Goal: Task Accomplishment & Management: Manage account settings

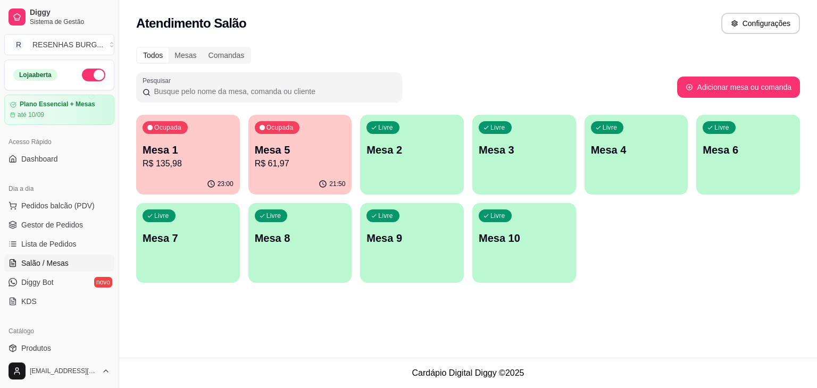
click at [202, 121] on div "Ocupada Mesa 1 R$ 135,98" at bounding box center [188, 144] width 104 height 59
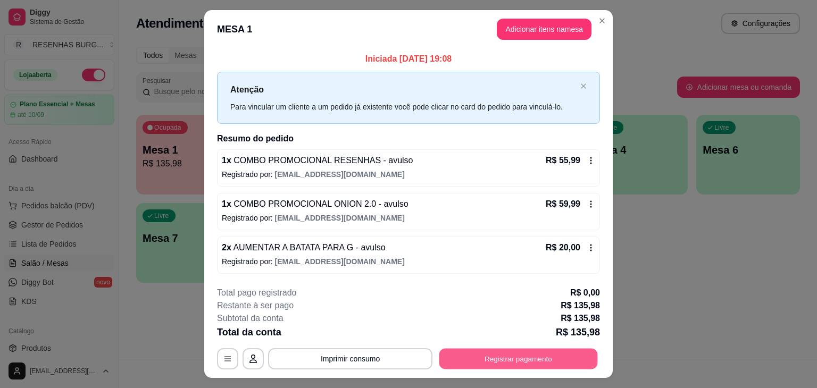
click at [520, 350] on button "Registrar pagamento" at bounding box center [519, 359] width 159 height 21
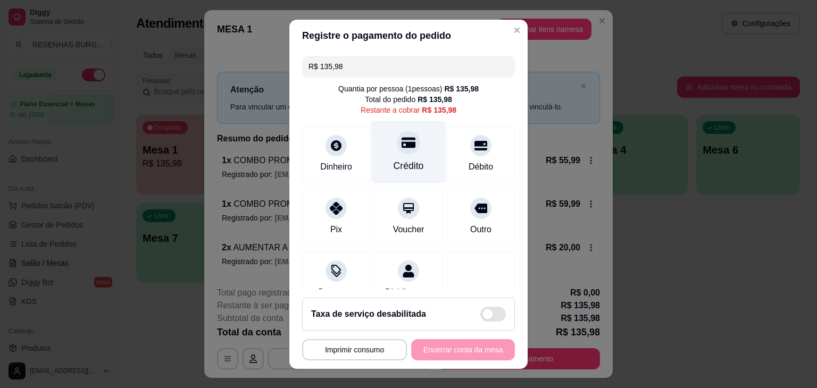
click at [402, 148] on icon at bounding box center [409, 142] width 14 height 11
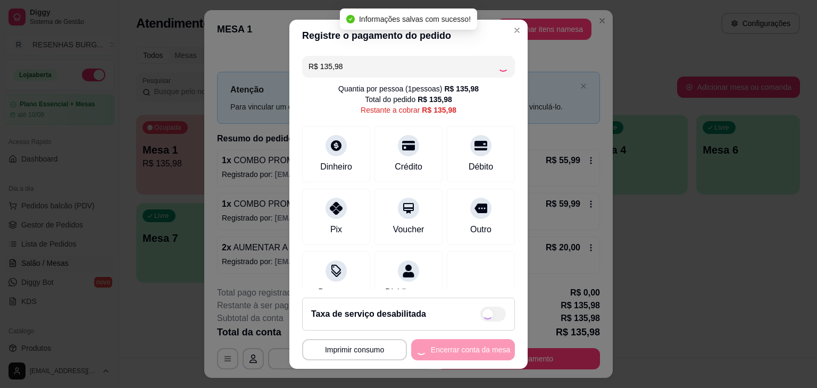
type input "R$ 0,00"
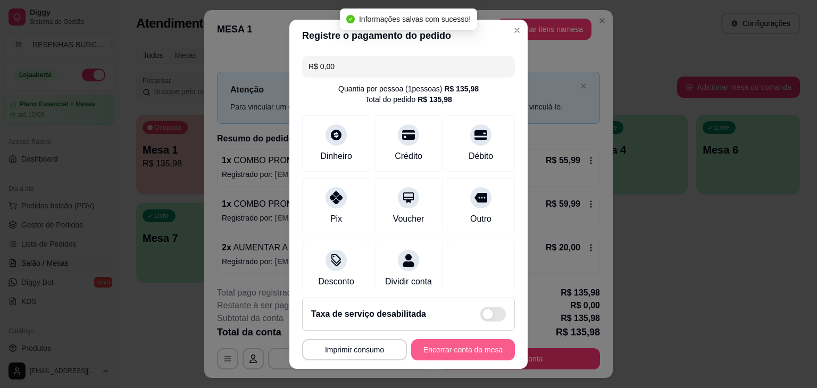
click at [459, 350] on button "Encerrar conta da mesa" at bounding box center [463, 349] width 104 height 21
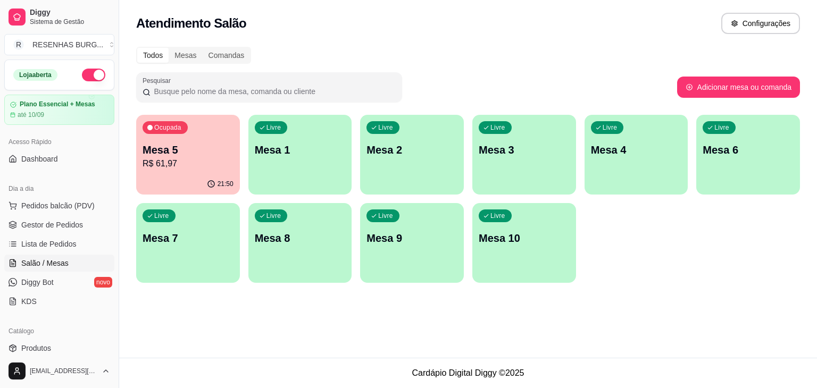
click at [178, 158] on p "R$ 61,97" at bounding box center [188, 164] width 91 height 13
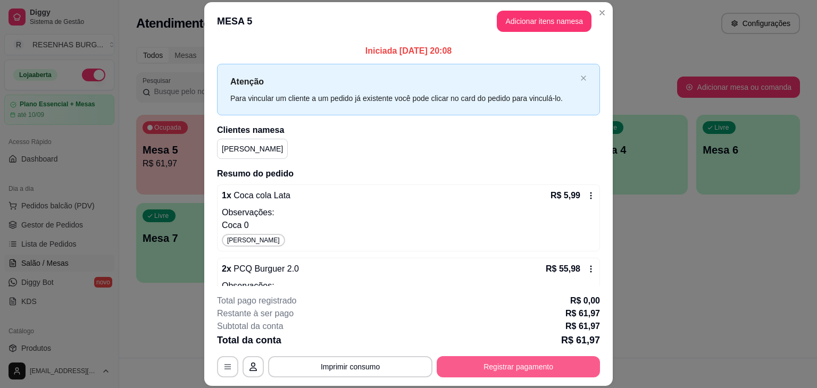
click at [500, 367] on button "Registrar pagamento" at bounding box center [518, 367] width 163 height 21
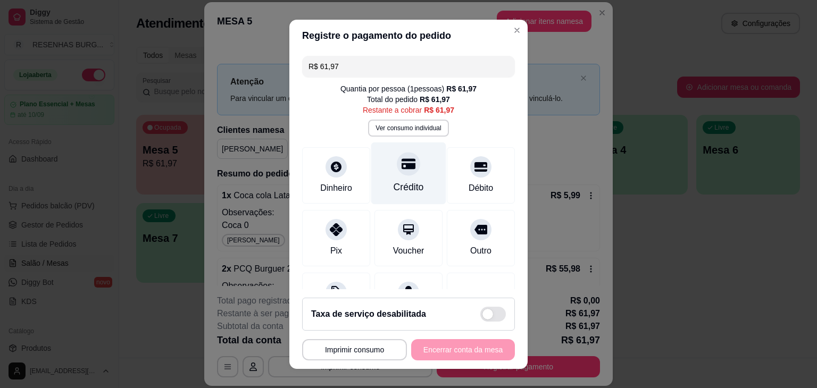
click at [397, 171] on div at bounding box center [408, 163] width 23 height 23
type input "R$ 0,00"
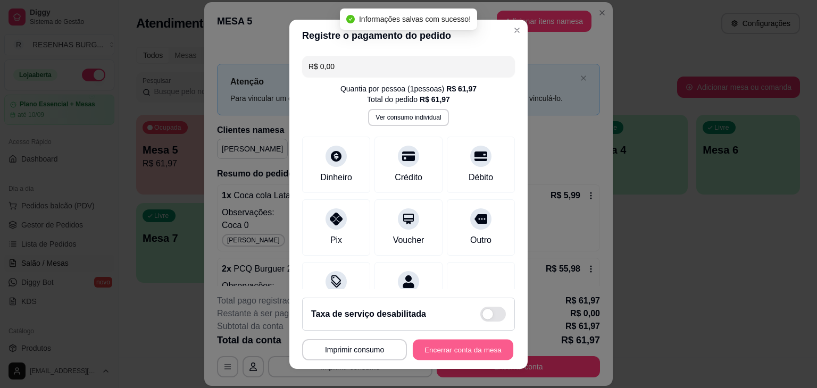
click at [483, 347] on button "Encerrar conta da mesa" at bounding box center [463, 349] width 101 height 21
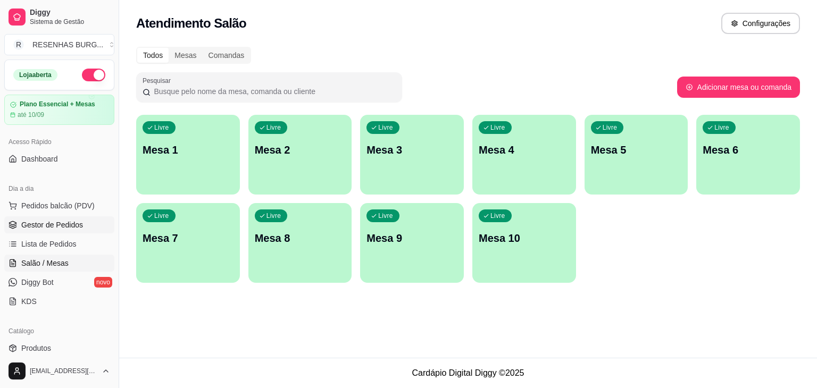
click at [33, 231] on link "Gestor de Pedidos" at bounding box center [59, 225] width 110 height 17
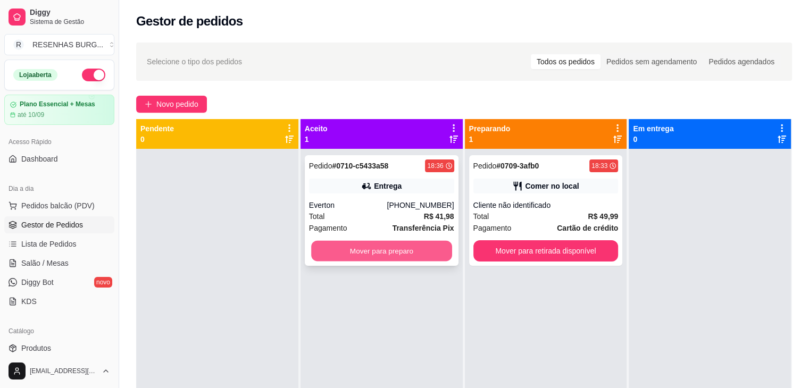
click at [329, 242] on button "Mover para preparo" at bounding box center [381, 251] width 141 height 21
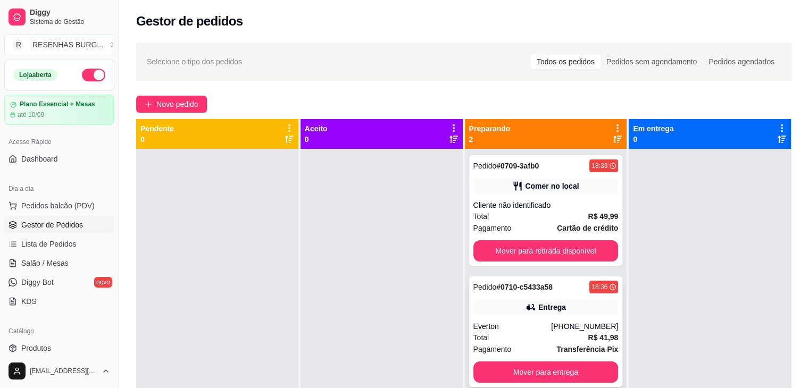
click at [513, 320] on div "Pedido # 0710-c5433a58 18:36 Entrega Everton [PHONE_NUMBER] Total R$ 41,98 Paga…" at bounding box center [546, 332] width 154 height 111
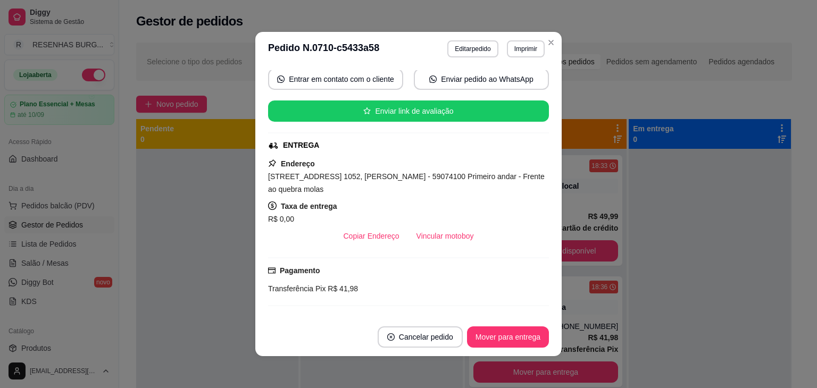
scroll to position [106, 0]
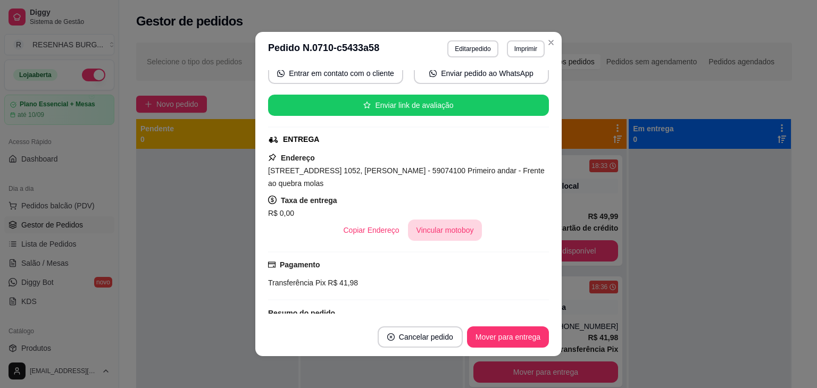
click at [435, 230] on button "Vincular motoboy" at bounding box center [445, 230] width 74 height 21
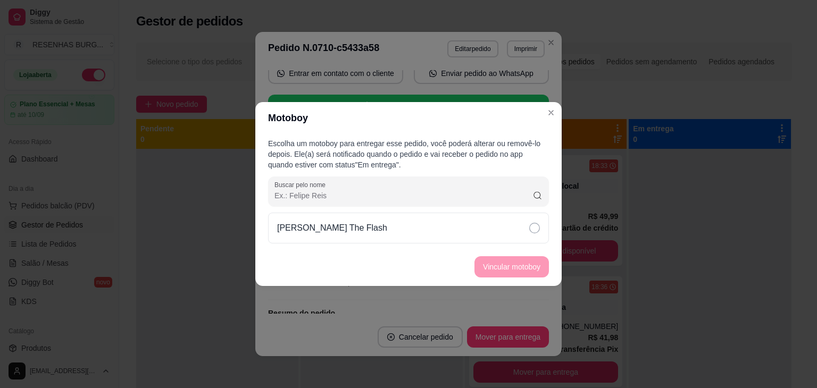
click at [501, 219] on div "[PERSON_NAME] The Flash" at bounding box center [408, 228] width 281 height 31
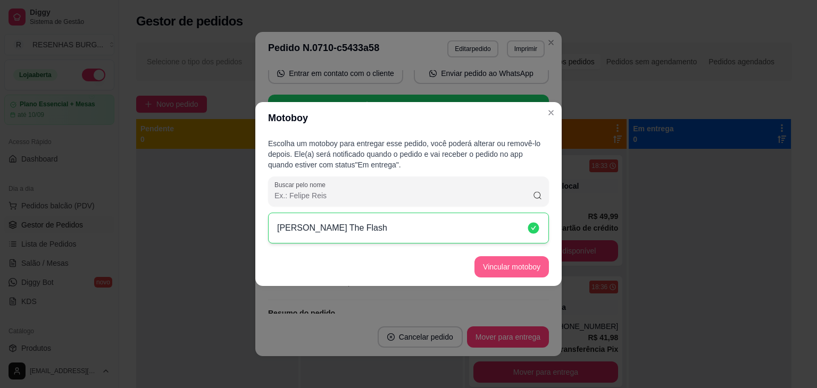
click at [519, 258] on button "Vincular motoboy" at bounding box center [512, 266] width 74 height 21
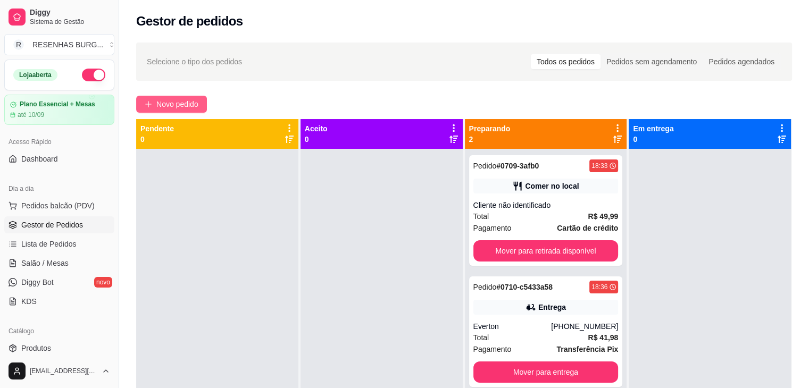
click at [162, 105] on span "Novo pedido" at bounding box center [177, 104] width 42 height 12
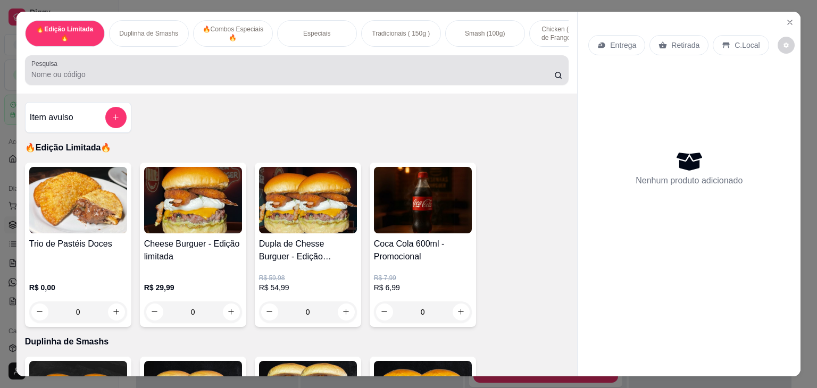
click at [212, 77] on input "Pesquisa" at bounding box center [292, 74] width 523 height 11
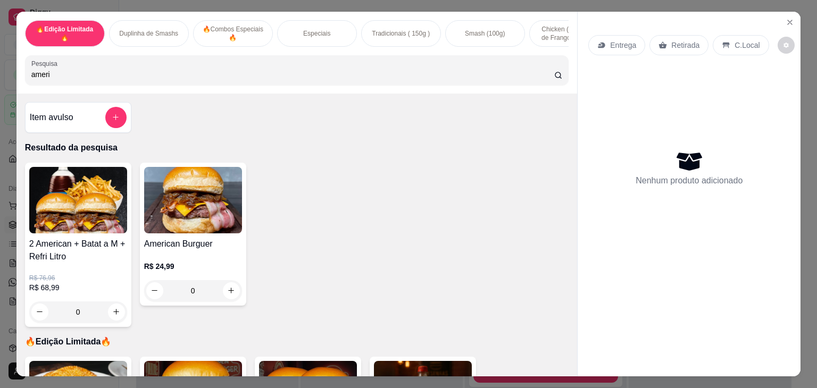
type input "ameri"
click at [226, 295] on div "0" at bounding box center [193, 290] width 98 height 21
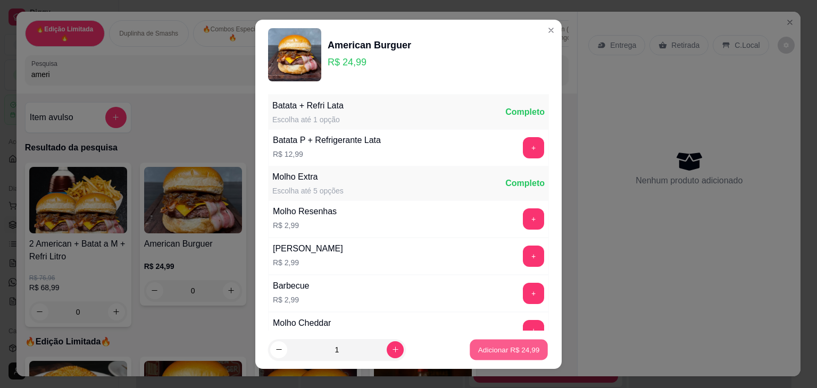
click at [497, 350] on p "Adicionar R$ 24,99" at bounding box center [509, 350] width 62 height 10
type input "1"
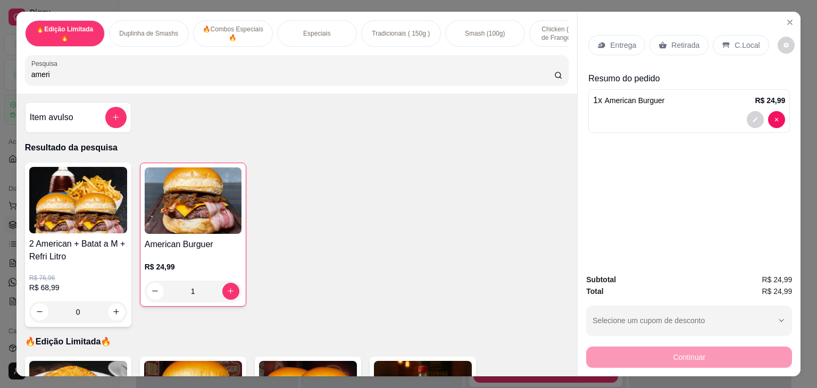
drag, startPoint x: 81, startPoint y: 73, endPoint x: 42, endPoint y: 90, distance: 42.4
click at [43, 90] on div "🔥Edição Limitada🔥 Duplinha de Smashs 🔥Combos Especiais 🔥 Especiais Tradicionais…" at bounding box center [296, 53] width 561 height 82
type input "a"
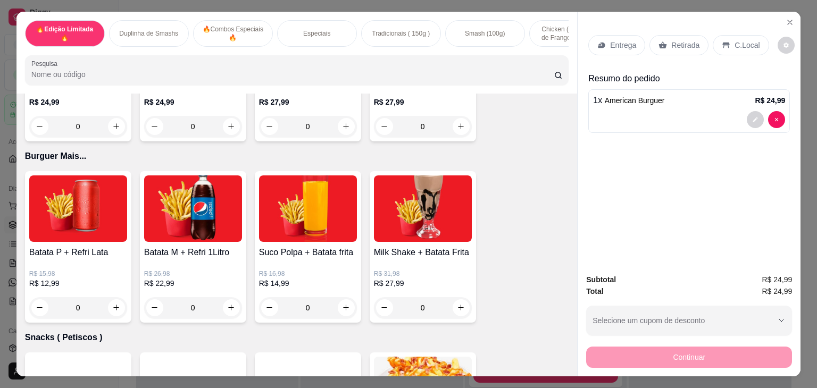
scroll to position [2075, 0]
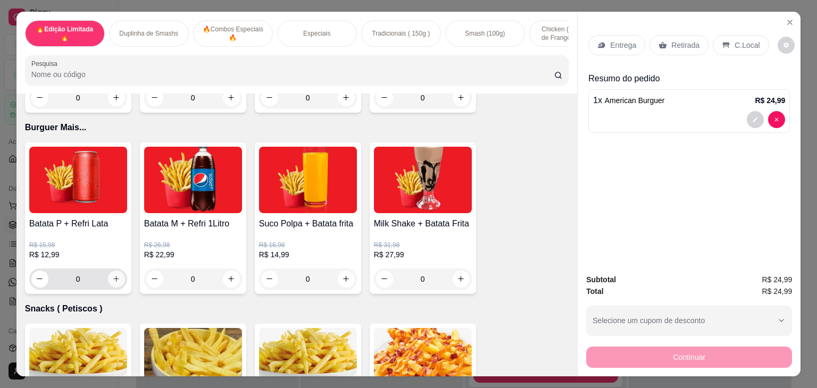
click at [117, 286] on button "increase-product-quantity" at bounding box center [116, 279] width 17 height 17
type input "1"
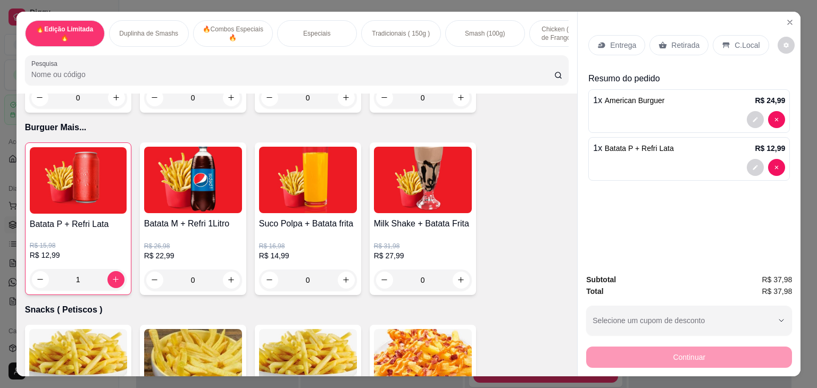
click at [618, 40] on p "Entrega" at bounding box center [623, 45] width 26 height 11
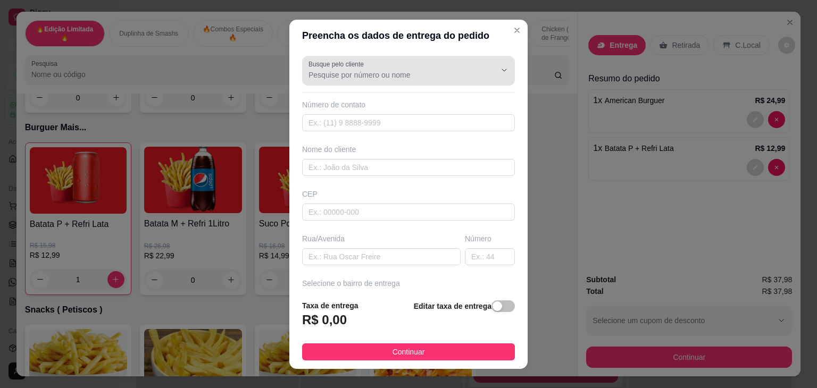
click at [339, 73] on input "Busque pelo cliente" at bounding box center [394, 75] width 170 height 11
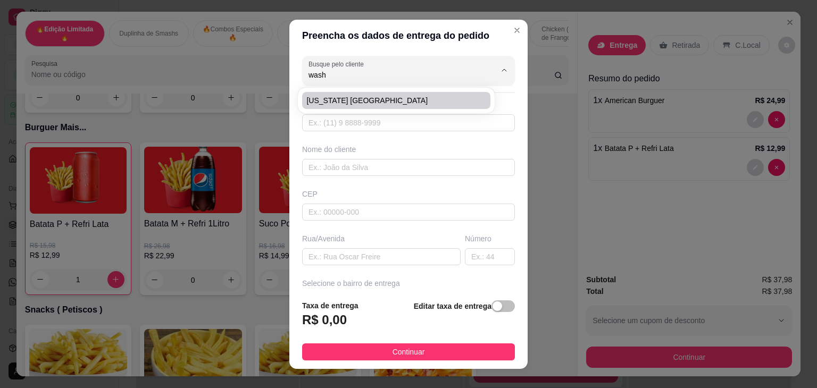
click at [317, 109] on div "[US_STATE] [GEOGRAPHIC_DATA]" at bounding box center [396, 100] width 193 height 21
click at [325, 103] on span "[US_STATE] [GEOGRAPHIC_DATA]" at bounding box center [390, 100] width 169 height 11
type input "[US_STATE] [GEOGRAPHIC_DATA]"
type input "84996323842"
type input "[US_STATE] [GEOGRAPHIC_DATA]"
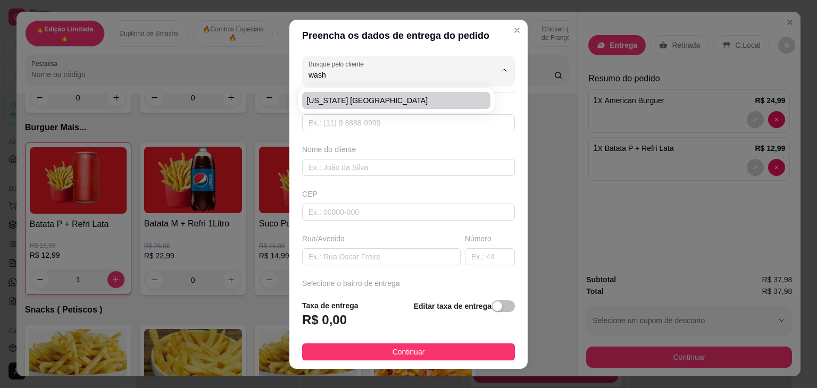
type input "59074100"
type input "[GEOGRAPHIC_DATA][PERSON_NAME]"
type input "68"
type input "[DATE]"
type input "Casa"
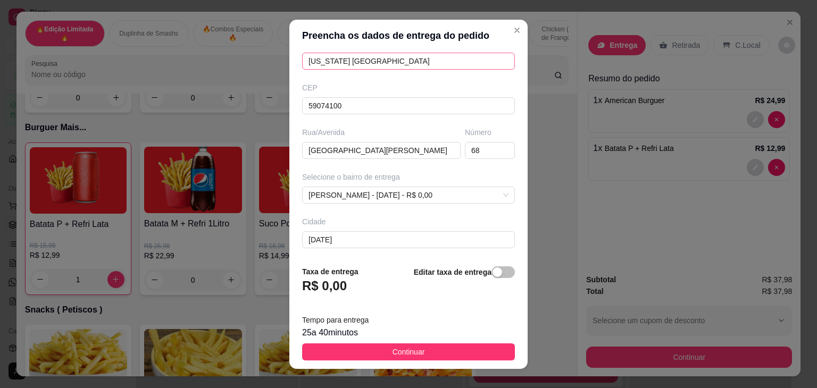
scroll to position [0, 0]
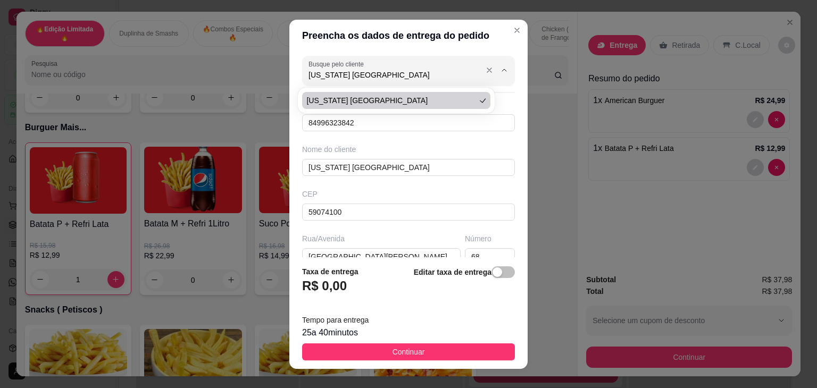
drag, startPoint x: 402, startPoint y: 73, endPoint x: 317, endPoint y: 78, distance: 84.7
click at [321, 77] on input "[US_STATE] [GEOGRAPHIC_DATA]" at bounding box center [394, 75] width 170 height 11
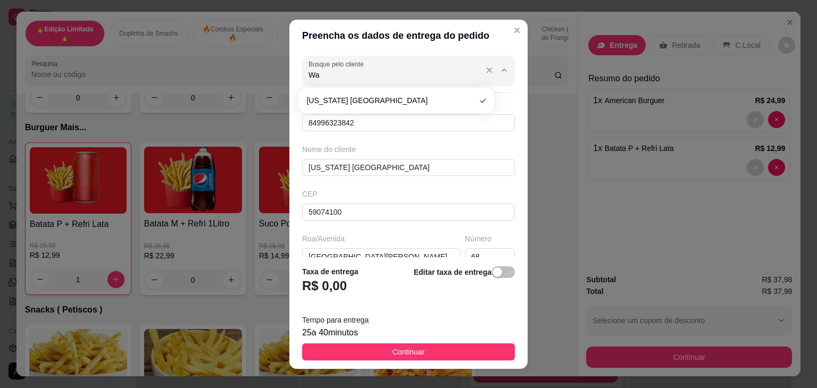
type input "W"
type input "84994253661"
drag, startPoint x: 348, startPoint y: 79, endPoint x: 262, endPoint y: 94, distance: 86.9
click at [262, 94] on div "Preencha os dados de entrega do pedido Busque pelo cliente 84994253661 Número d…" at bounding box center [408, 194] width 817 height 388
drag, startPoint x: 370, startPoint y: 121, endPoint x: 288, endPoint y: 134, distance: 83.0
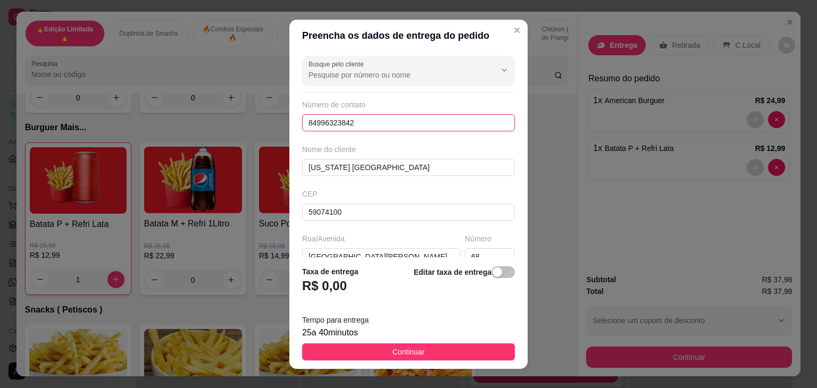
click at [297, 134] on div "Busque pelo cliente Número de contato 84996323842 Nome do cliente [US_STATE][GE…" at bounding box center [408, 155] width 238 height 206
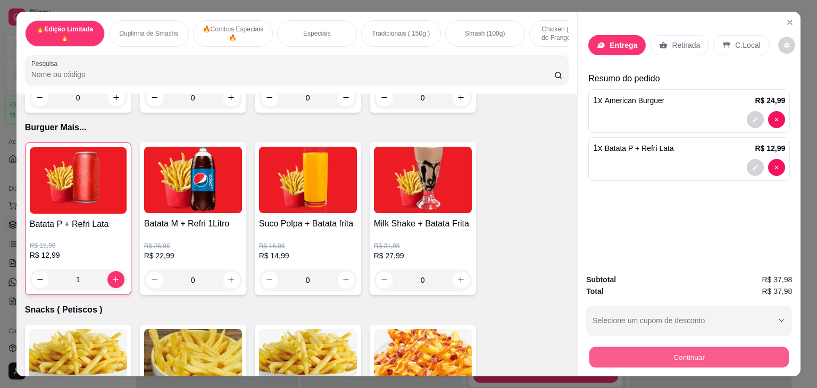
click at [622, 355] on button "Continuar" at bounding box center [690, 357] width 200 height 21
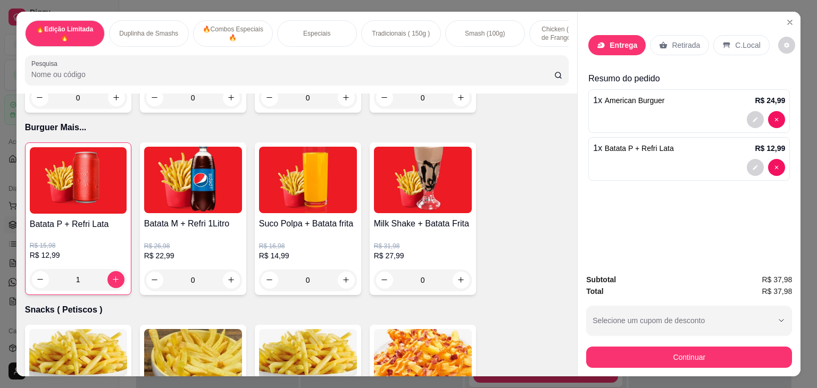
click at [669, 35] on div "Retirada" at bounding box center [679, 45] width 59 height 20
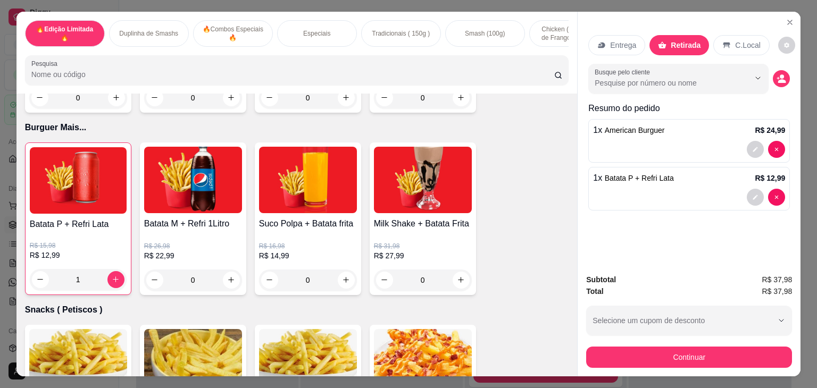
click at [578, 40] on div "Entrega Retirada C.Local Busque pelo cliente Resumo do pedido 1 x American Burg…" at bounding box center [689, 139] width 223 height 254
click at [602, 43] on icon at bounding box center [602, 45] width 9 height 9
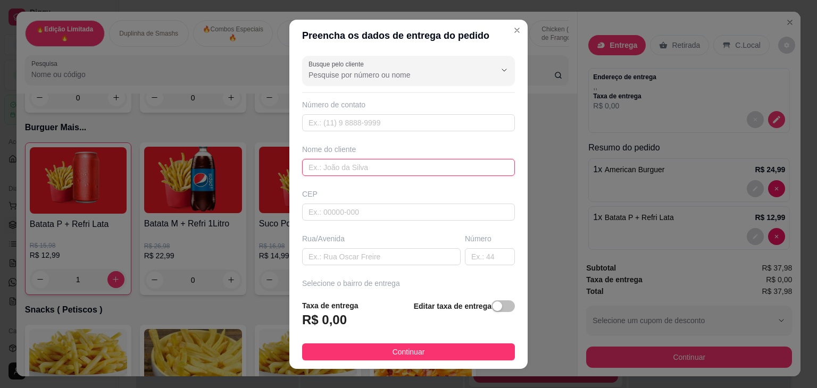
click at [347, 169] on input "text" at bounding box center [408, 167] width 213 height 17
type input "w"
type input "W"
type input "[US_STATE]"
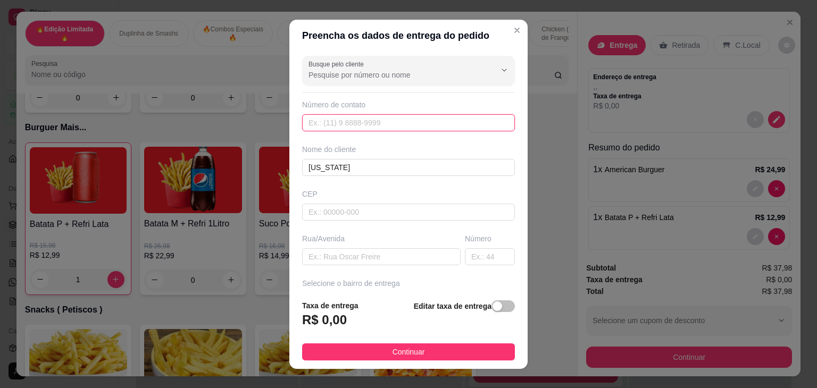
click at [360, 115] on input "text" at bounding box center [408, 122] width 213 height 17
drag, startPoint x: 372, startPoint y: 122, endPoint x: 255, endPoint y: 128, distance: 117.2
click at [261, 128] on div "Preencha os dados de entrega do pedido Busque pelo cliente Número de contato 84…" at bounding box center [408, 194] width 817 height 388
type input "[PHONE_NUMBER]"
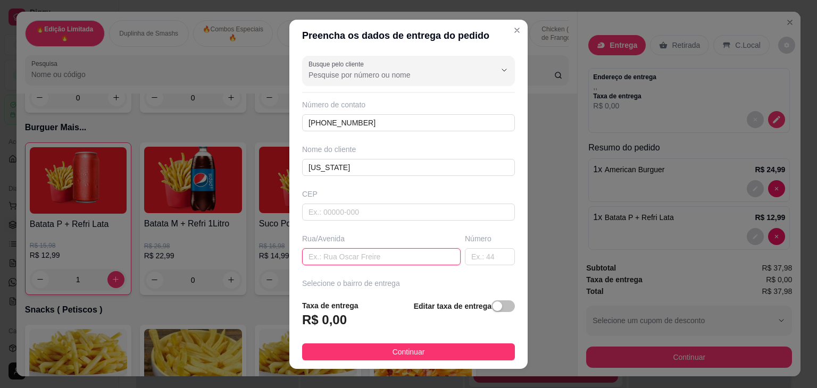
click at [344, 258] on input "text" at bounding box center [381, 256] width 159 height 17
type input "a"
type input "[GEOGRAPHIC_DATA][PERSON_NAME]"
type input "1000"
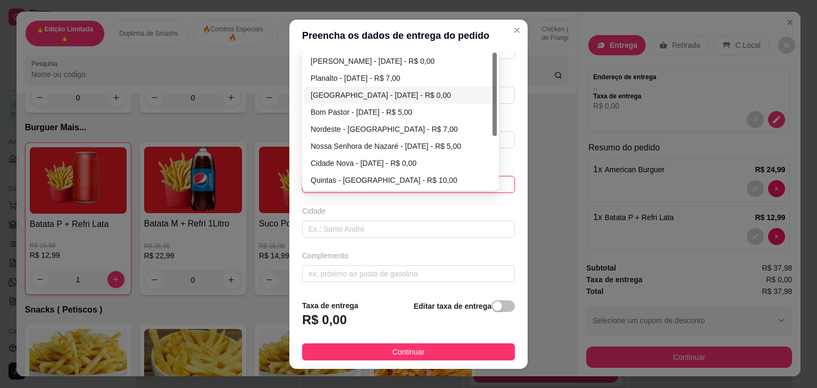
click at [330, 96] on div "[GEOGRAPHIC_DATA] - [DATE] - R$ 0,00" at bounding box center [401, 95] width 180 height 12
type input "[DATE]"
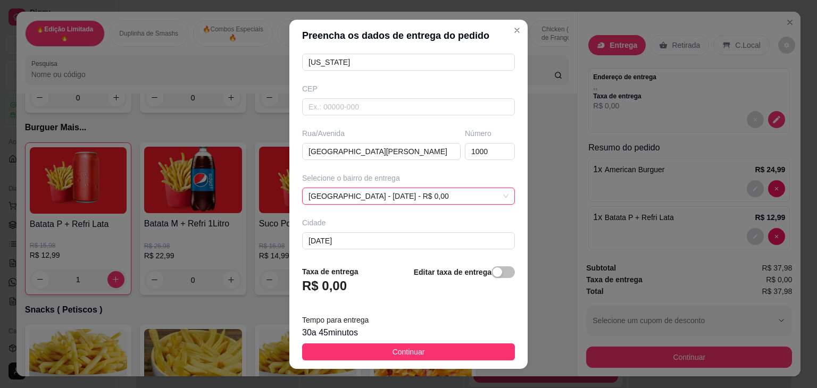
scroll to position [117, 0]
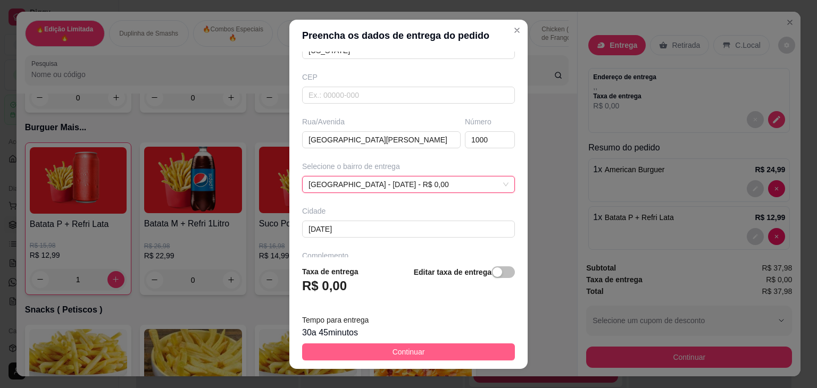
click at [452, 344] on button "Continuar" at bounding box center [408, 352] width 213 height 17
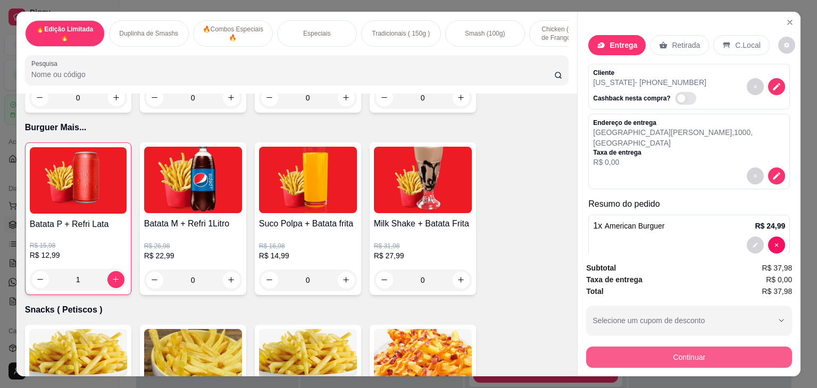
click at [661, 353] on button "Continuar" at bounding box center [689, 357] width 206 height 21
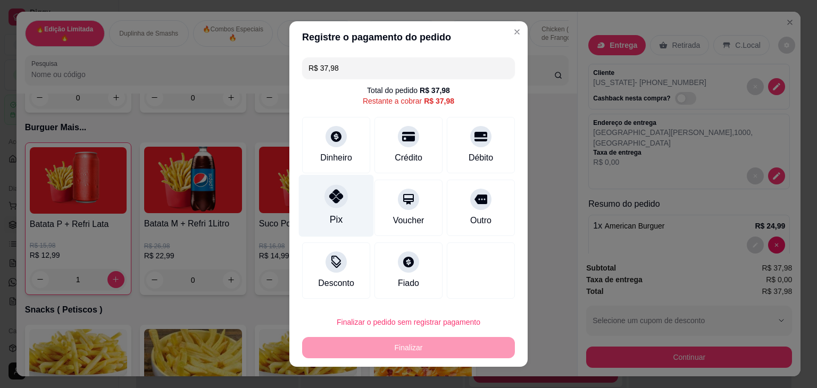
click at [327, 207] on div at bounding box center [336, 196] width 23 height 23
type input "R$ 0,00"
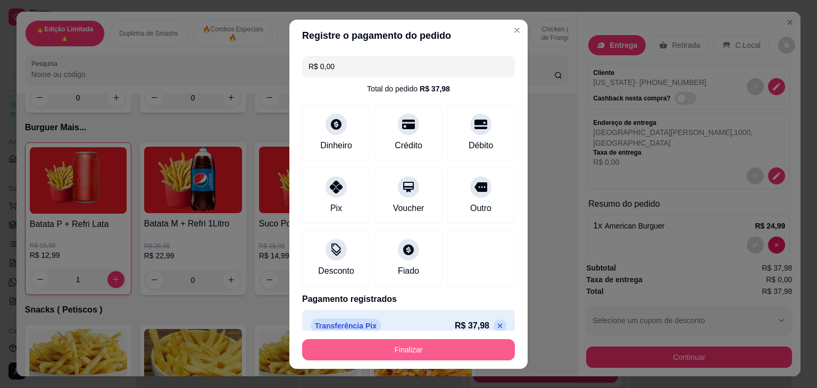
click at [392, 358] on button "Finalizar" at bounding box center [408, 349] width 213 height 21
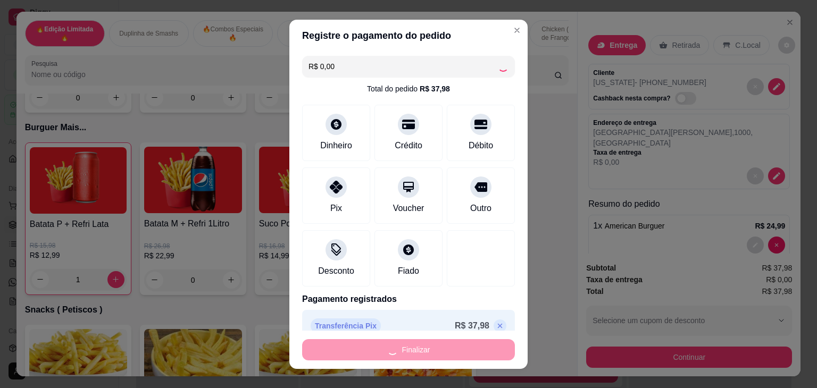
type input "0"
type input "-R$ 37,98"
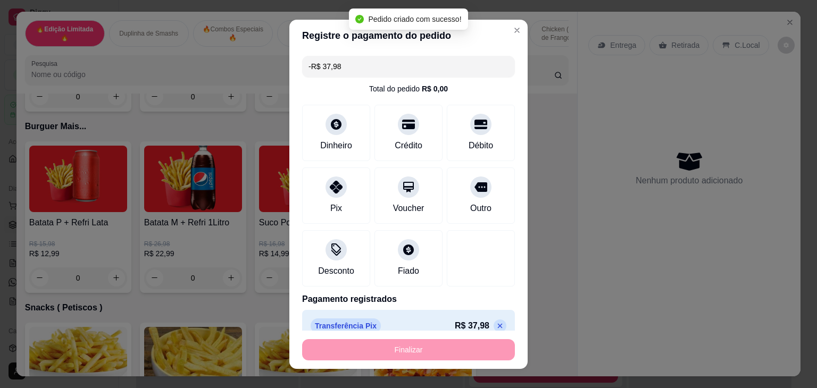
scroll to position [2074, 0]
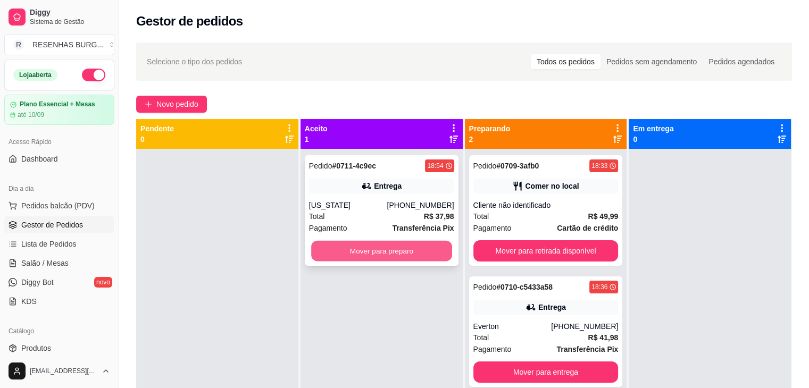
click at [370, 255] on button "Mover para preparo" at bounding box center [381, 251] width 141 height 21
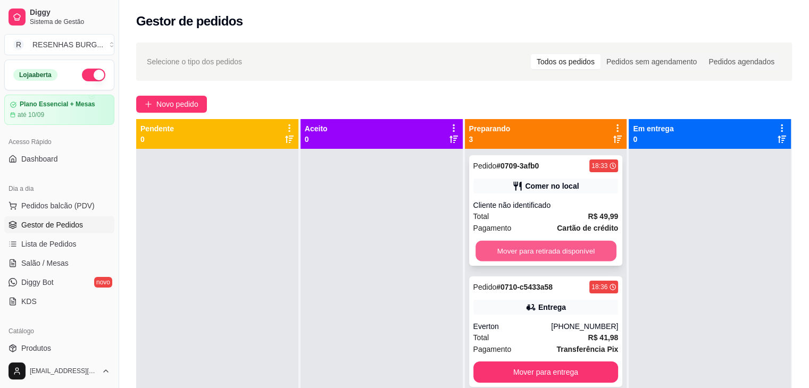
click at [592, 253] on button "Mover para retirada disponível" at bounding box center [546, 251] width 141 height 21
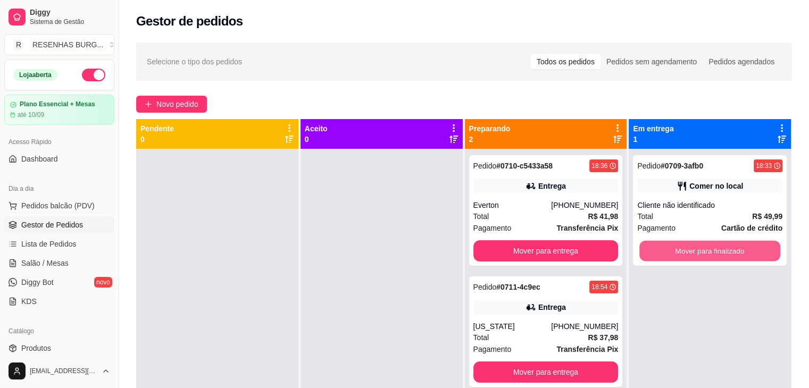
click at [724, 252] on button "Mover para finalizado" at bounding box center [710, 251] width 141 height 21
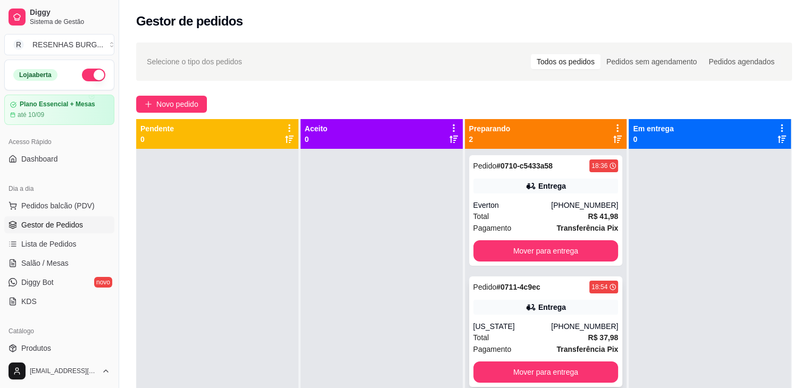
click at [504, 331] on div "[US_STATE]" at bounding box center [513, 326] width 78 height 11
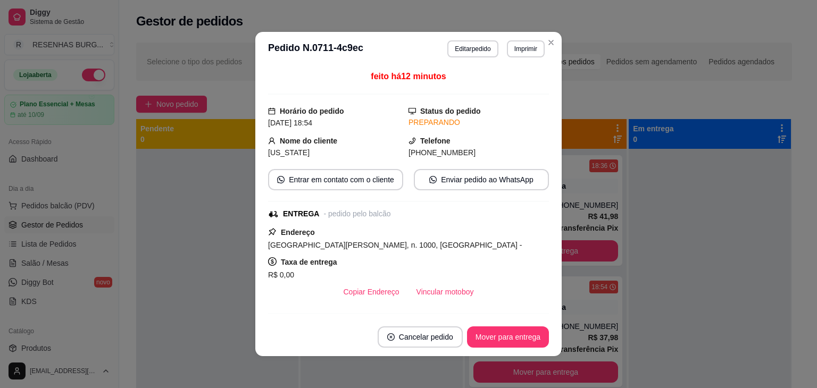
scroll to position [53, 0]
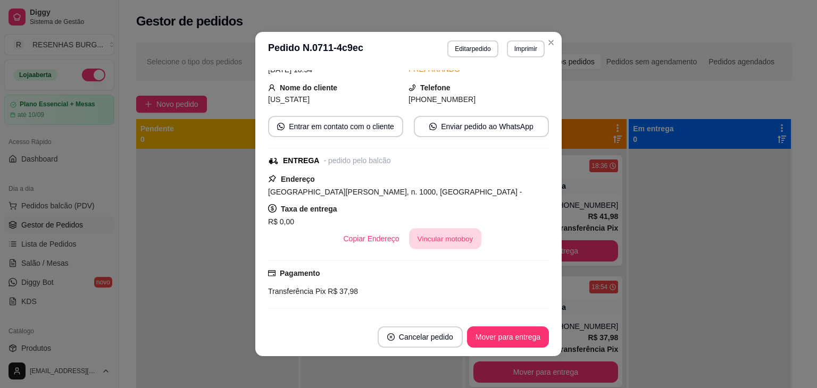
click at [430, 235] on button "Vincular motoboy" at bounding box center [445, 239] width 72 height 21
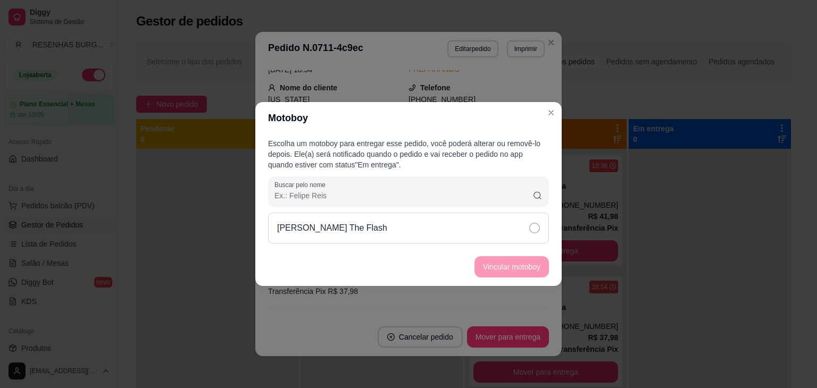
click at [463, 226] on div "[PERSON_NAME] The Flash" at bounding box center [408, 228] width 281 height 31
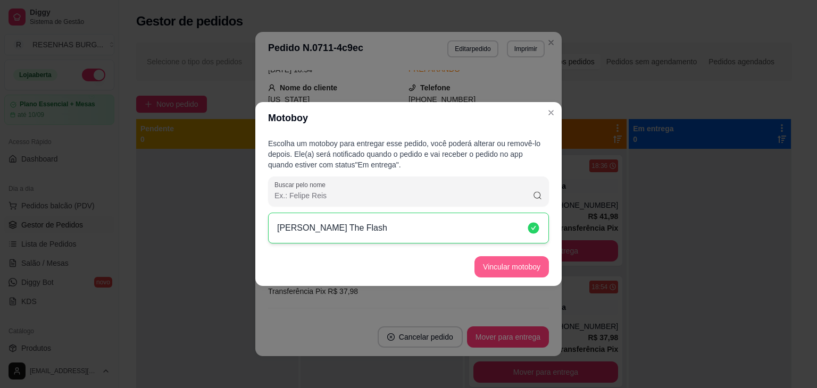
click at [501, 269] on button "Vincular motoboy" at bounding box center [512, 266] width 74 height 21
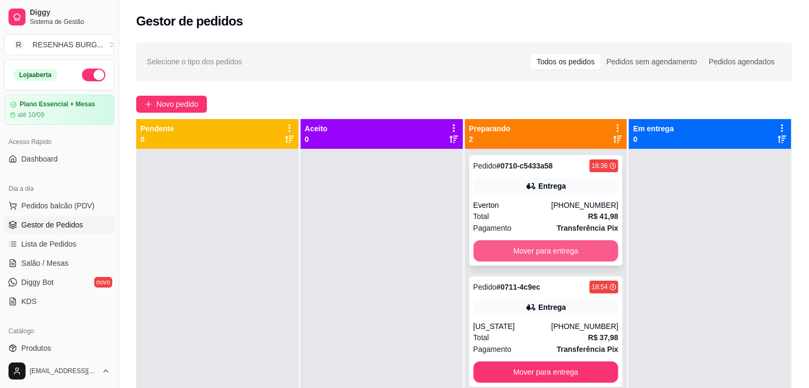
click at [540, 248] on button "Mover para entrega" at bounding box center [546, 251] width 145 height 21
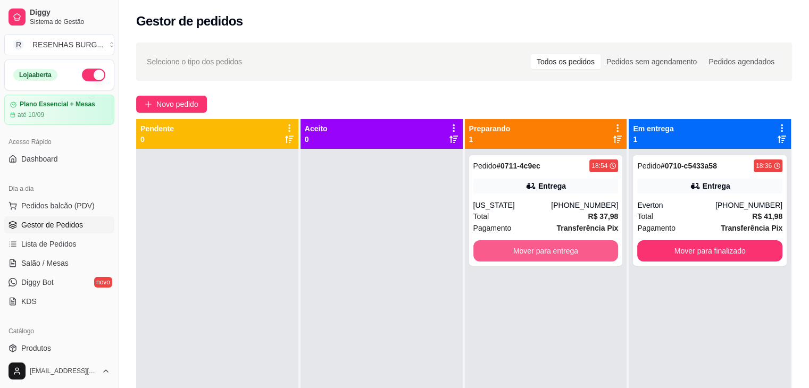
click at [540, 248] on button "Mover para entrega" at bounding box center [546, 251] width 145 height 21
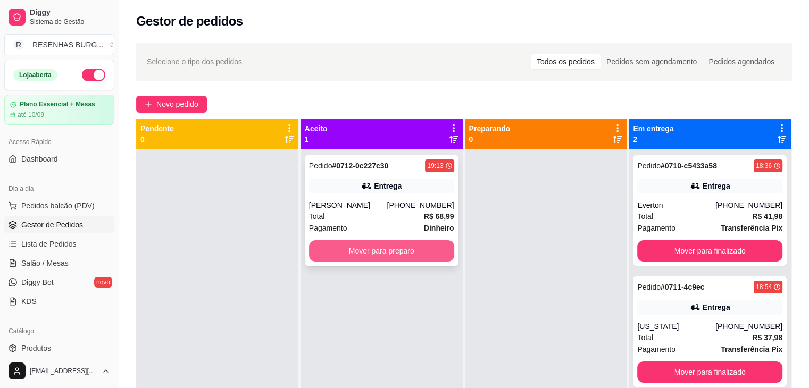
click at [411, 255] on button "Mover para preparo" at bounding box center [381, 251] width 145 height 21
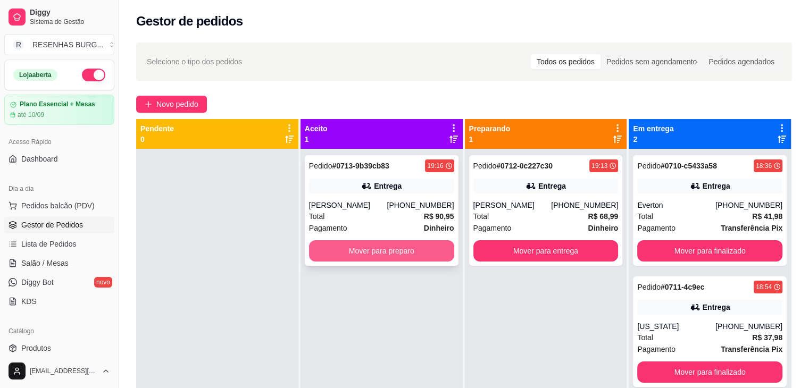
click at [429, 252] on button "Mover para preparo" at bounding box center [381, 251] width 145 height 21
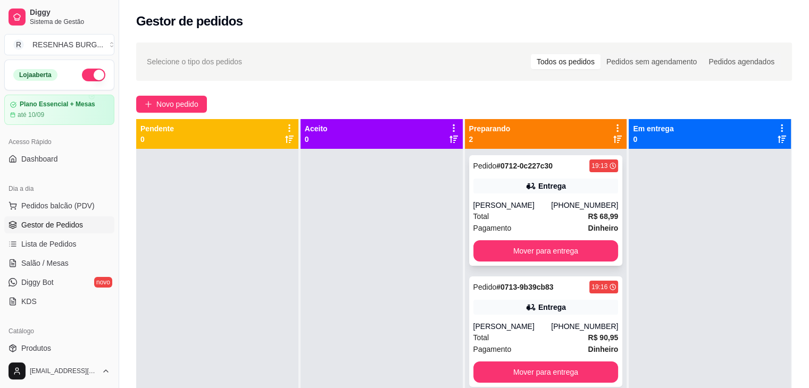
click at [547, 211] on div "Total R$ 68,99" at bounding box center [546, 217] width 145 height 12
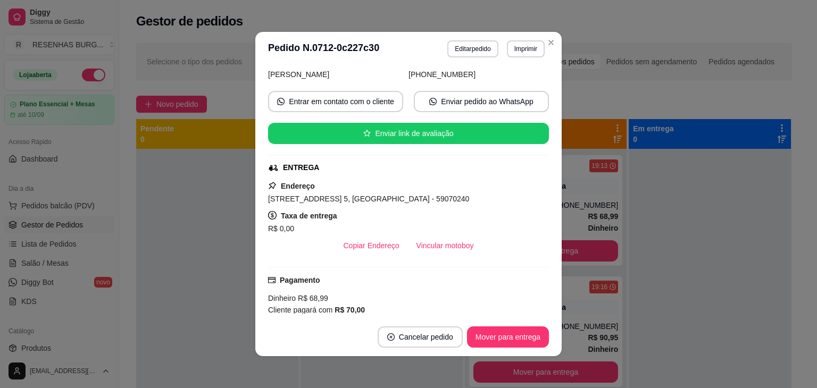
scroll to position [106, 0]
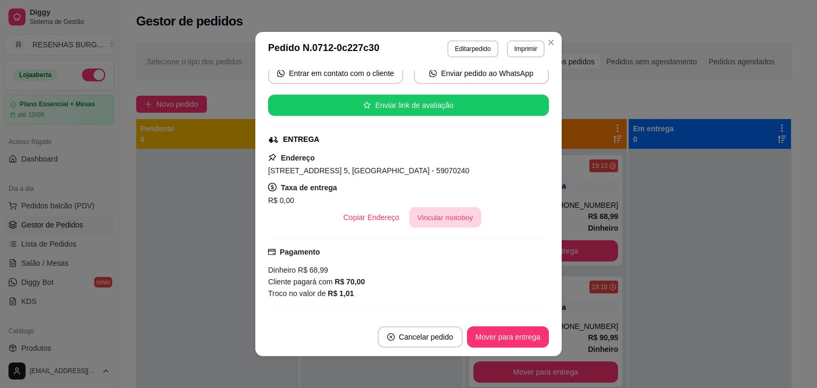
click at [438, 213] on button "Vincular motoboy" at bounding box center [445, 218] width 72 height 21
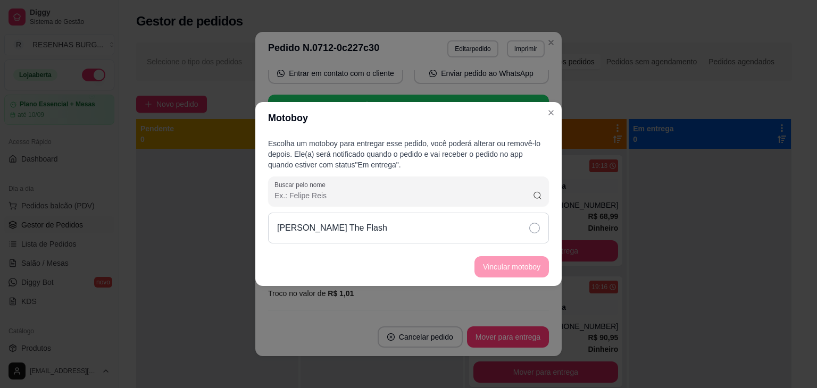
click at [438, 222] on div "[PERSON_NAME] The Flash" at bounding box center [408, 228] width 281 height 31
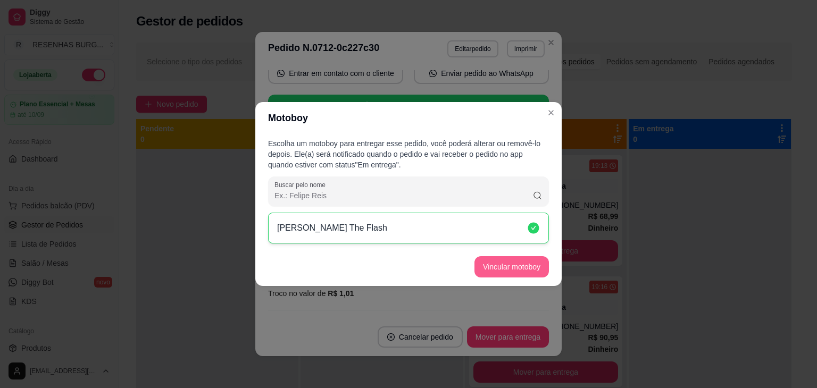
click at [528, 271] on button "Vincular motoboy" at bounding box center [512, 266] width 74 height 21
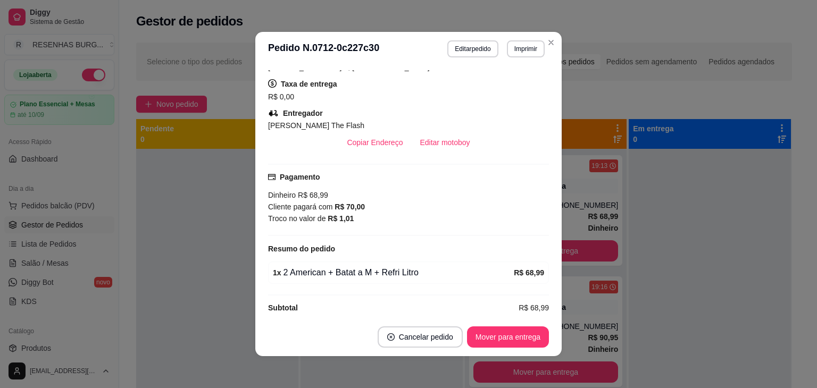
scroll to position [213, 0]
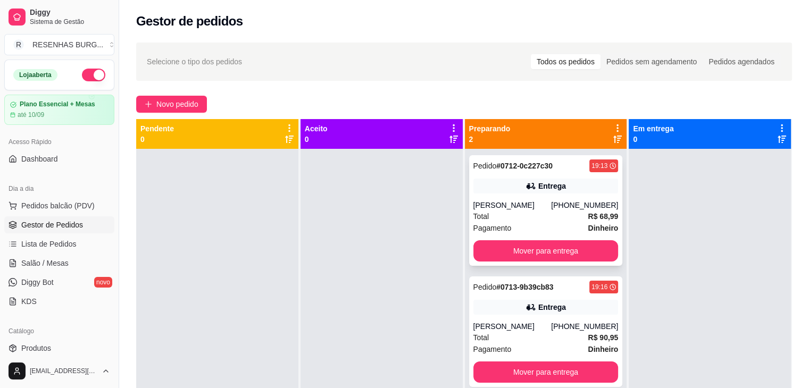
click at [507, 200] on div "[PERSON_NAME]" at bounding box center [513, 205] width 78 height 11
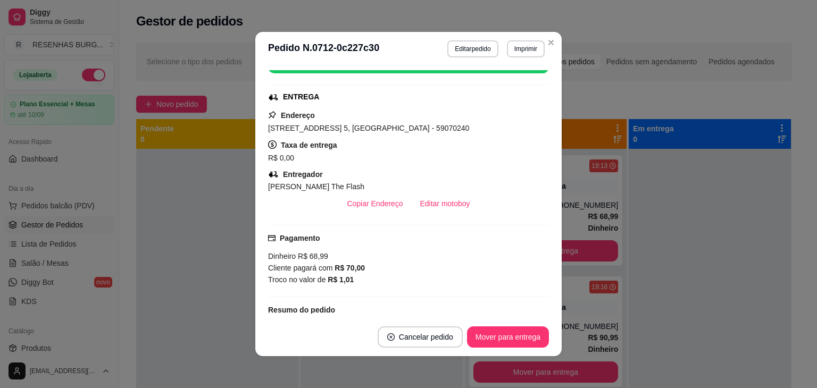
scroll to position [160, 0]
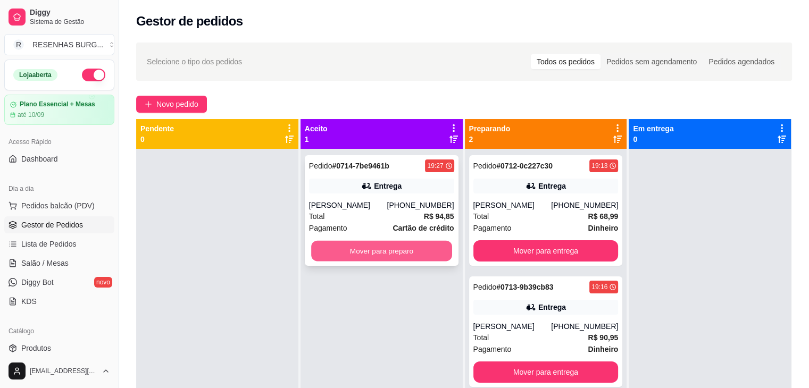
click at [394, 245] on button "Mover para preparo" at bounding box center [381, 251] width 141 height 21
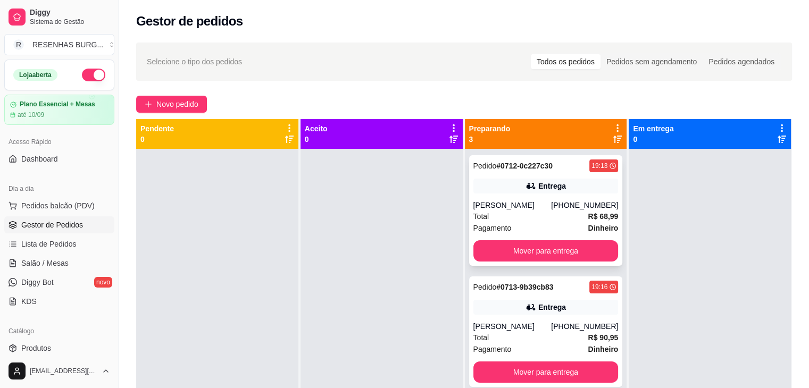
click at [551, 198] on div "Pedido # 0712-0c227c30 19:13 Entrega Karolayne [PHONE_NUMBER] Total R$ 68,99 Pa…" at bounding box center [546, 210] width 154 height 111
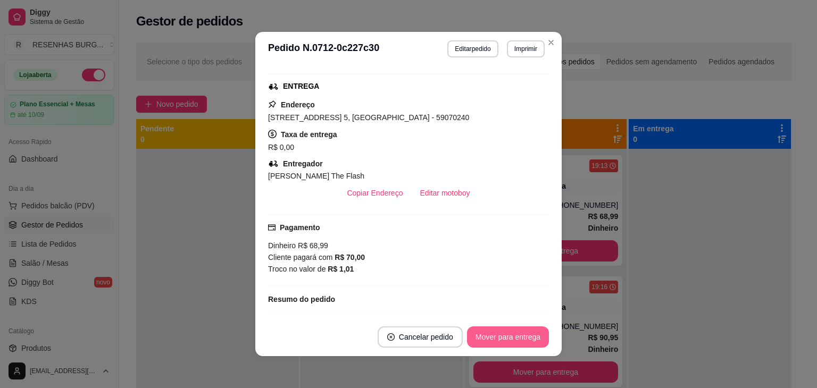
click at [501, 342] on button "Mover para entrega" at bounding box center [508, 337] width 82 height 21
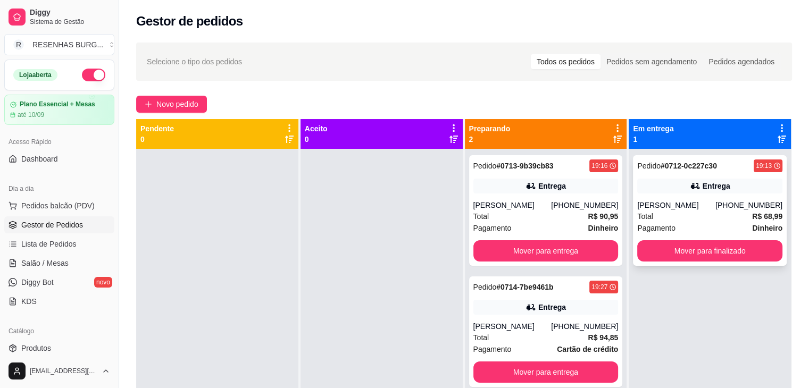
click at [663, 207] on div "[PERSON_NAME]" at bounding box center [676, 205] width 78 height 11
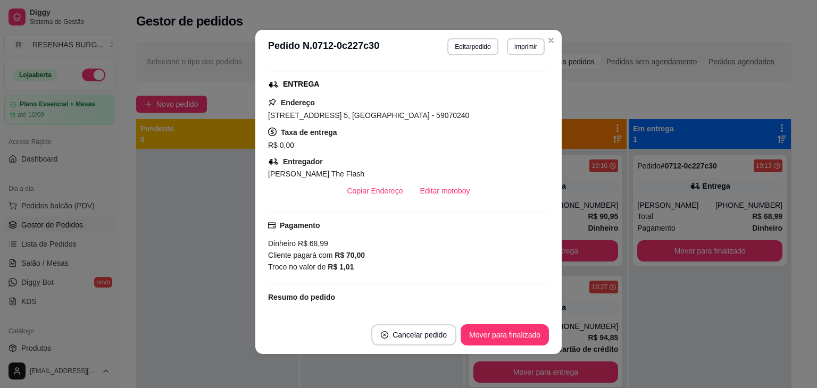
click at [557, 38] on header "**********" at bounding box center [408, 47] width 306 height 34
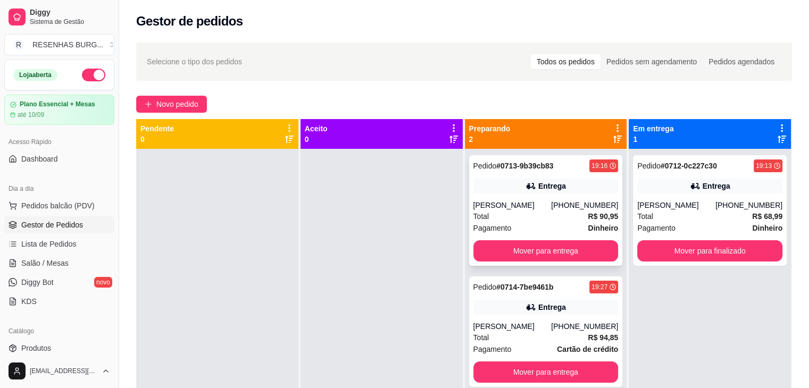
click at [546, 210] on div "[PERSON_NAME]" at bounding box center [513, 205] width 78 height 11
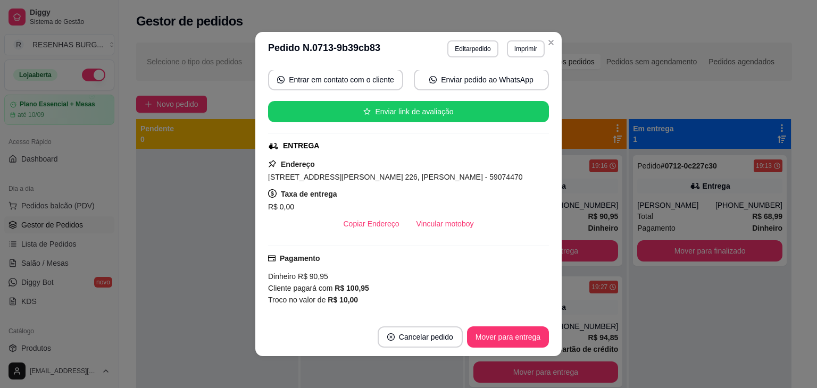
scroll to position [106, 0]
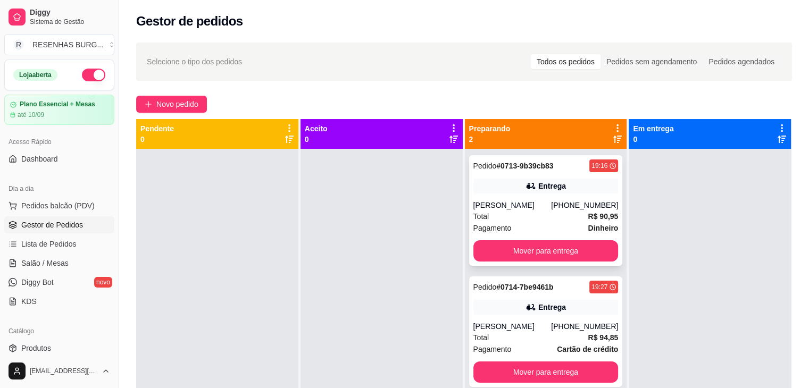
click at [543, 201] on div "[PERSON_NAME]" at bounding box center [513, 205] width 78 height 11
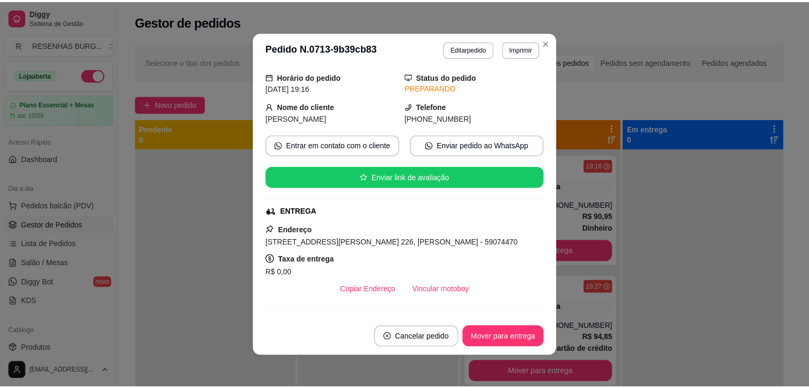
scroll to position [53, 0]
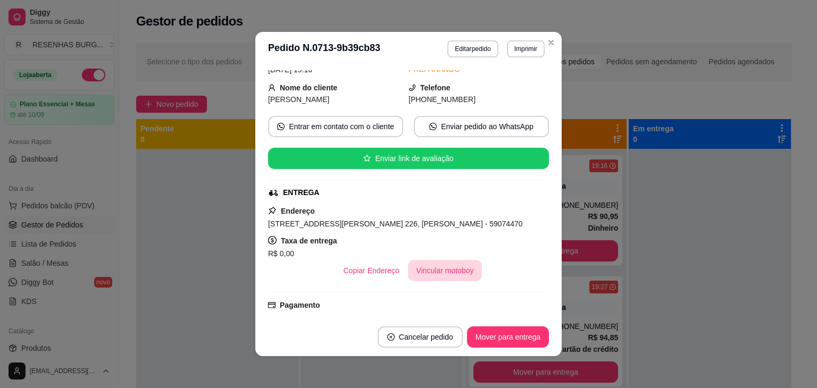
click at [452, 277] on button "Vincular motoboy" at bounding box center [445, 270] width 74 height 21
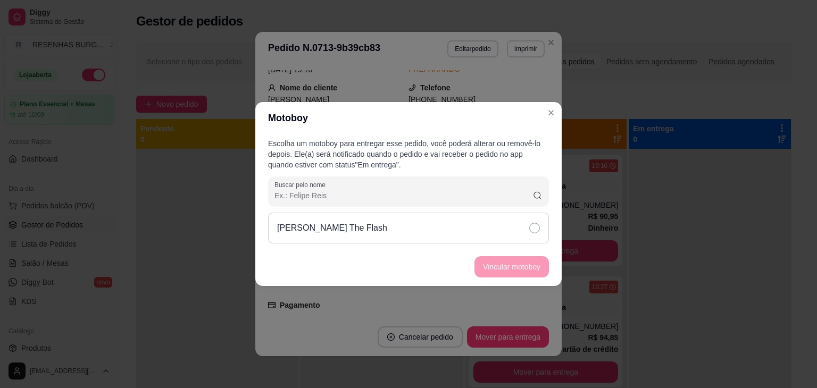
click at [485, 226] on div "[PERSON_NAME] The Flash" at bounding box center [408, 228] width 281 height 31
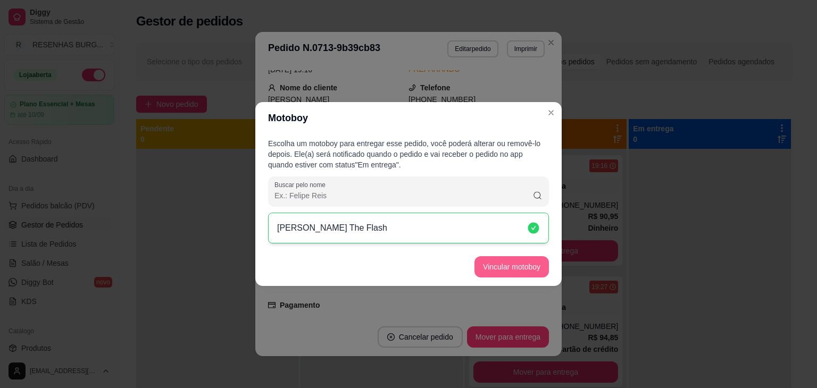
click at [500, 264] on button "Vincular motoboy" at bounding box center [512, 266] width 74 height 21
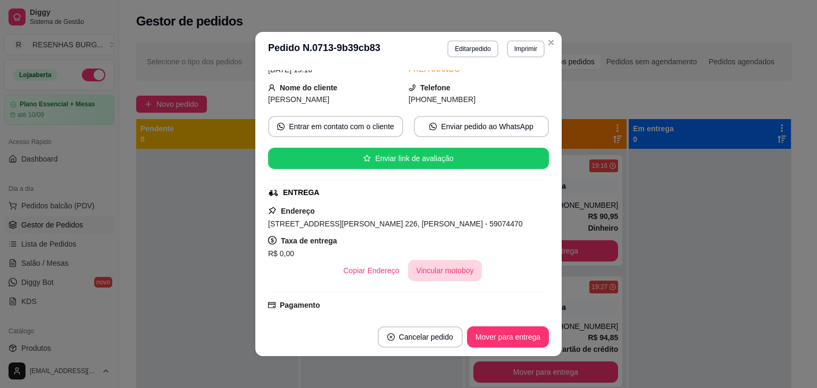
click at [447, 270] on button "Vincular motoboy" at bounding box center [445, 270] width 74 height 21
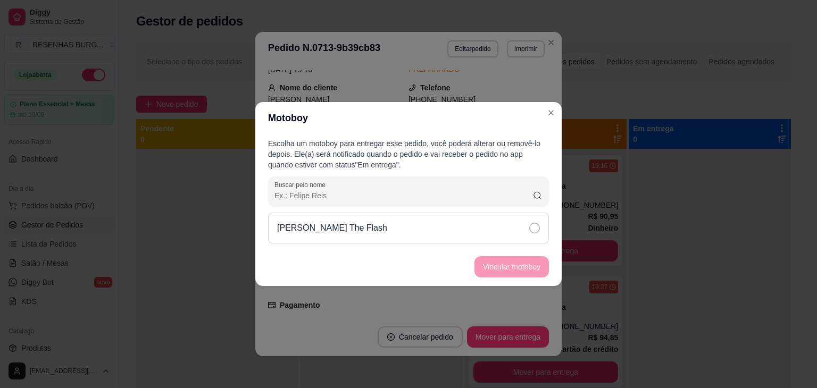
click at [477, 218] on div "[PERSON_NAME] The Flash" at bounding box center [408, 228] width 281 height 31
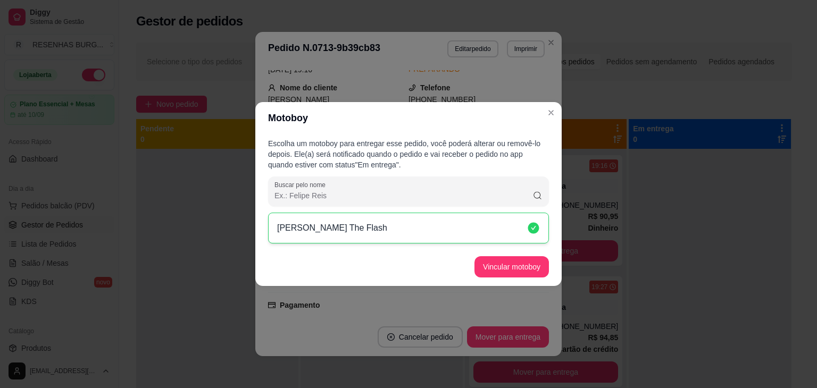
click at [502, 250] on footer "Vincular motoboy" at bounding box center [408, 267] width 306 height 38
click at [509, 269] on button "Vincular motoboy" at bounding box center [512, 266] width 74 height 21
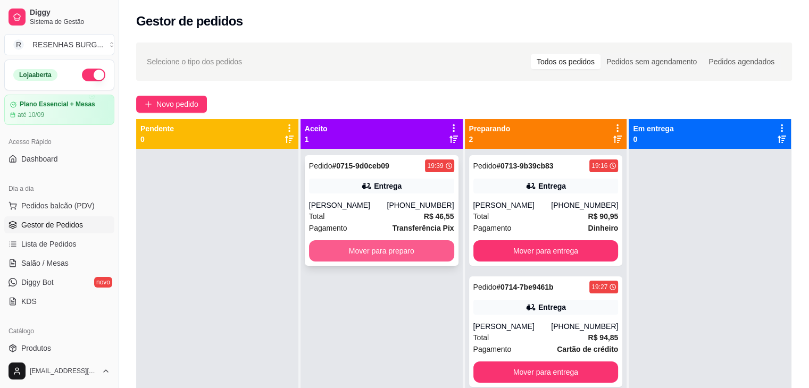
click at [415, 247] on button "Mover para preparo" at bounding box center [381, 251] width 145 height 21
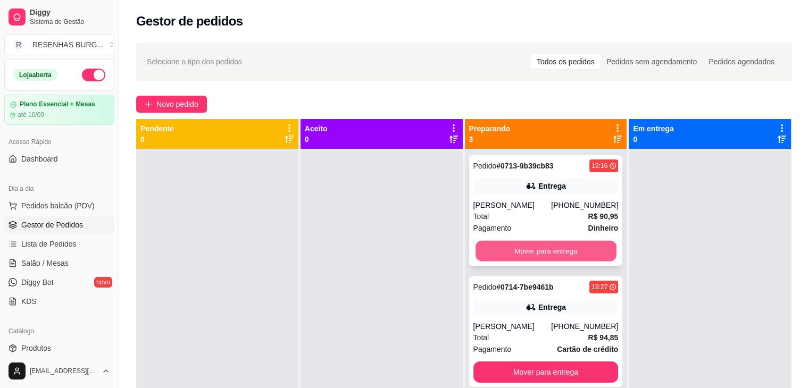
click at [513, 247] on button "Mover para entrega" at bounding box center [546, 251] width 141 height 21
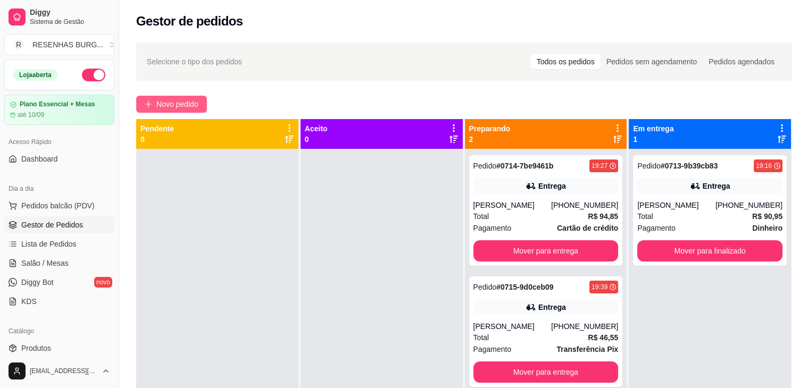
click at [183, 103] on span "Novo pedido" at bounding box center [177, 104] width 42 height 12
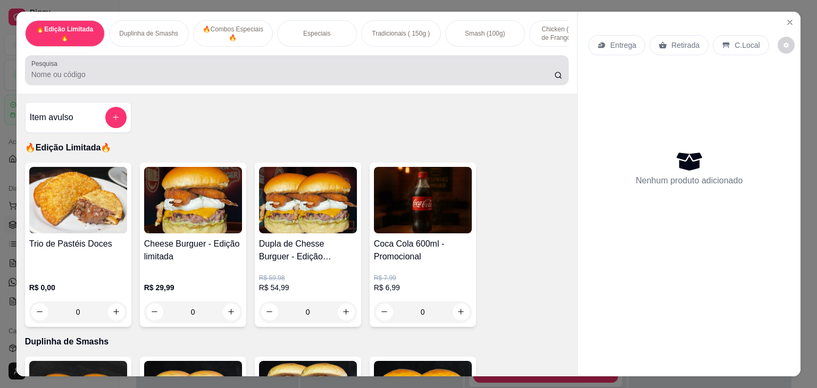
click at [191, 69] on div at bounding box center [297, 70] width 532 height 21
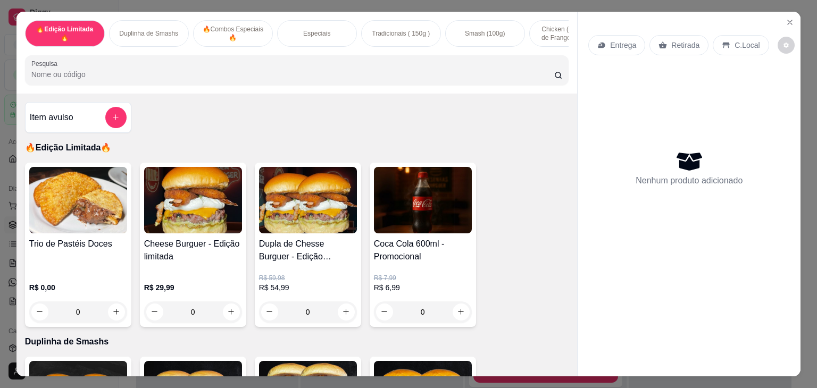
click at [82, 201] on img at bounding box center [78, 200] width 98 height 67
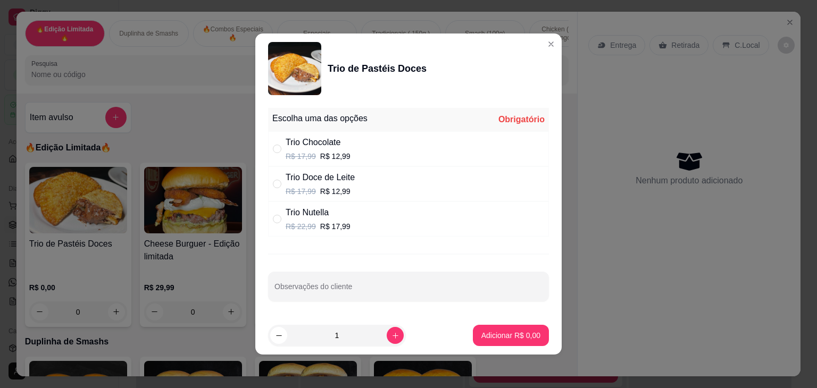
click at [286, 153] on p "R$ 17,99" at bounding box center [301, 156] width 30 height 11
radio input "true"
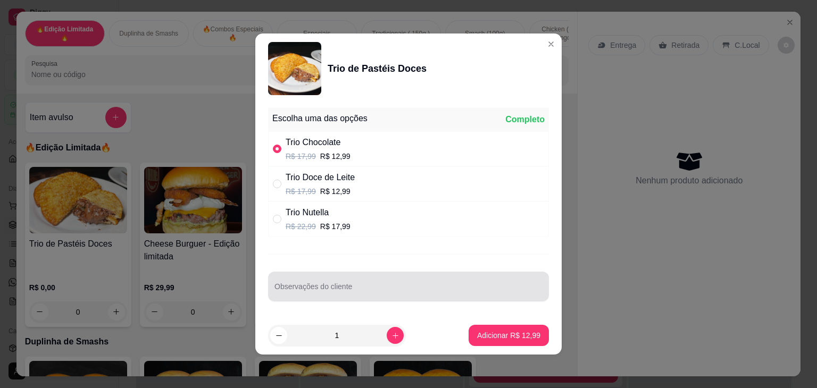
click at [458, 281] on div at bounding box center [409, 286] width 268 height 21
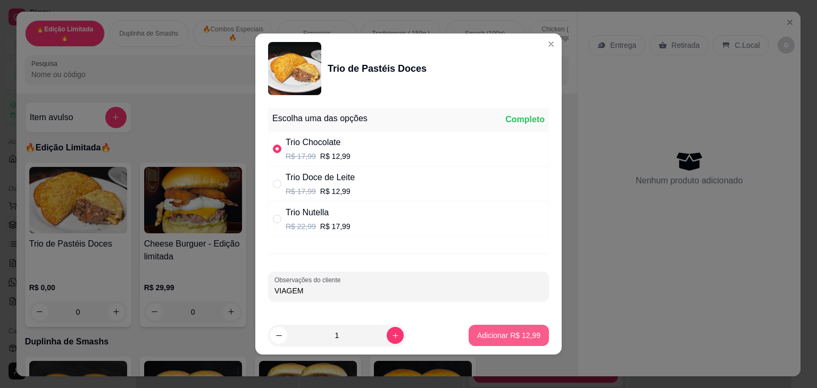
type input "VIAGEM"
click at [519, 342] on button "Adicionar R$ 12,99" at bounding box center [509, 335] width 80 height 21
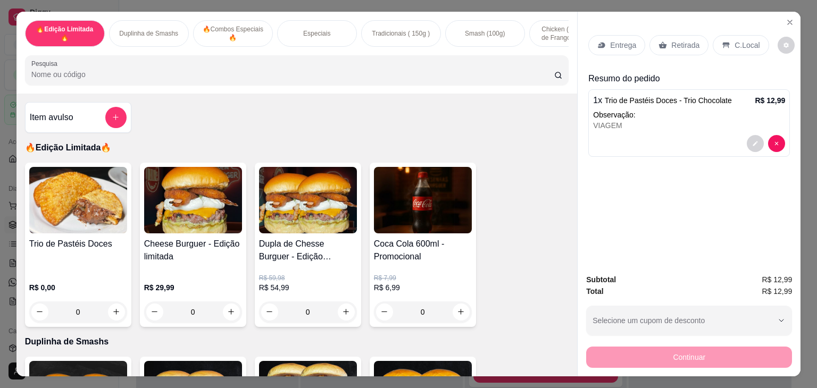
click at [683, 43] on p "Retirada" at bounding box center [686, 45] width 28 height 11
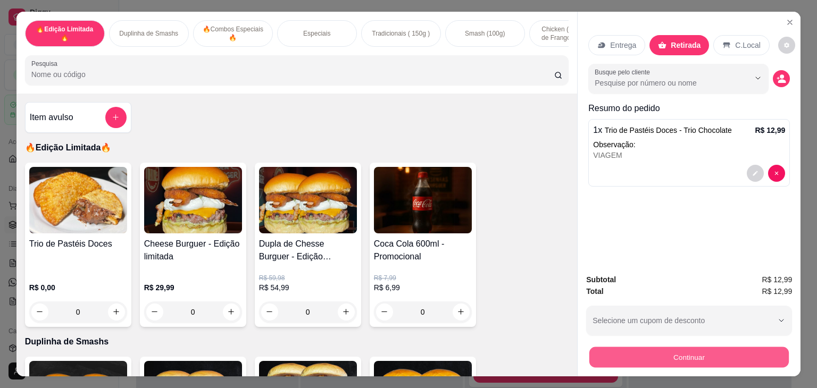
click at [690, 352] on button "Continuar" at bounding box center [690, 357] width 200 height 21
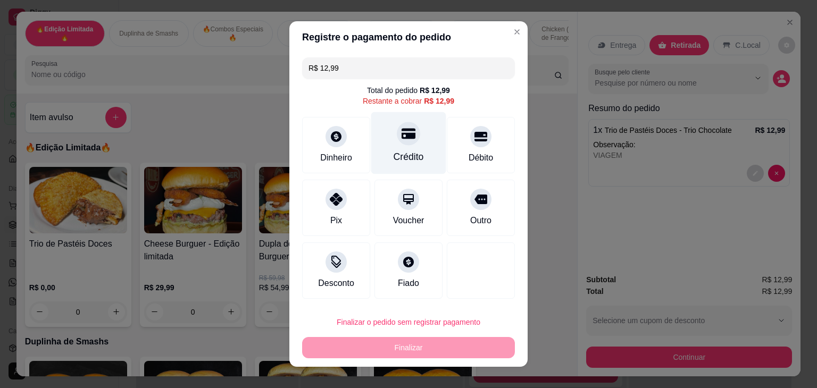
click at [402, 139] on icon at bounding box center [409, 134] width 14 height 14
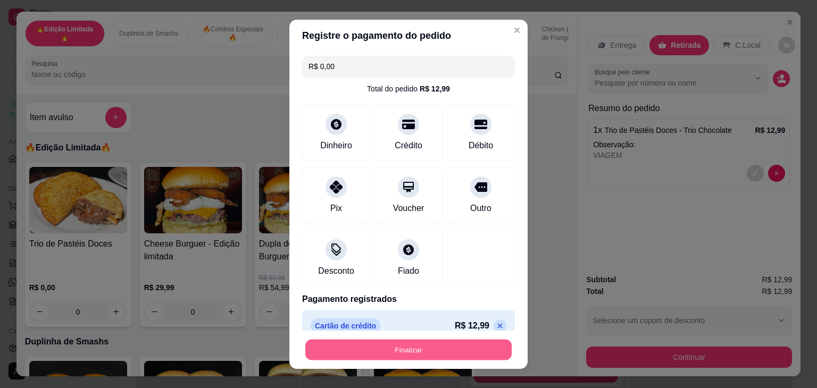
click at [421, 345] on button "Finalizar" at bounding box center [408, 349] width 206 height 21
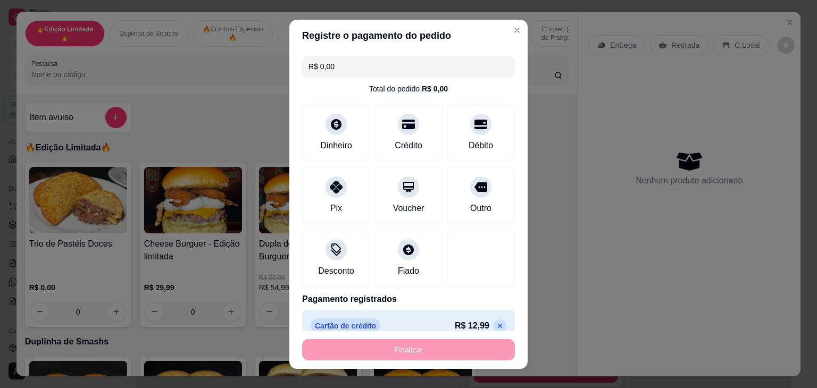
type input "-R$ 12,99"
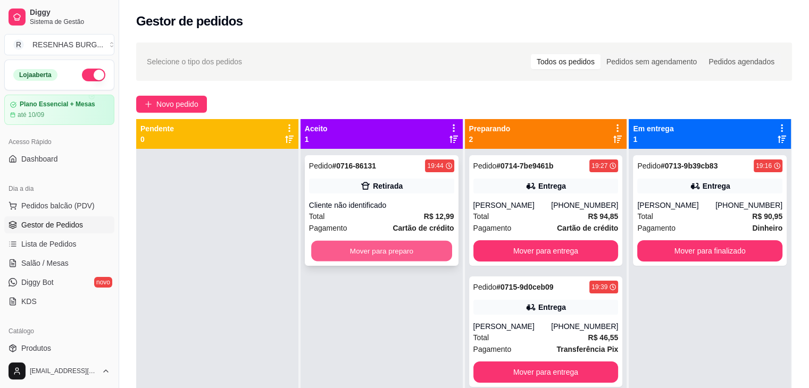
click at [408, 247] on button "Mover para preparo" at bounding box center [381, 251] width 141 height 21
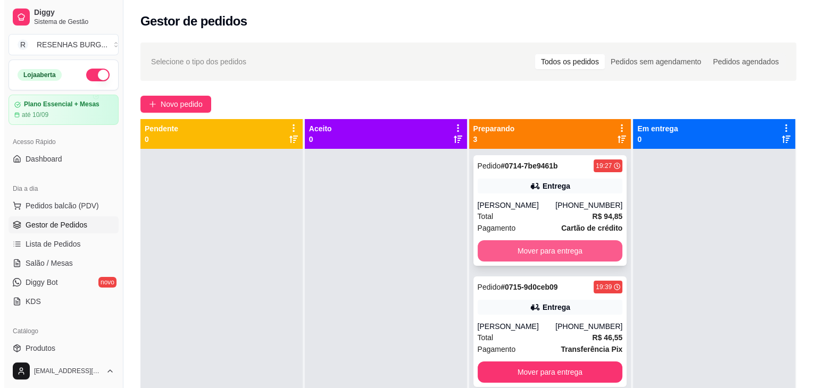
scroll to position [30, 0]
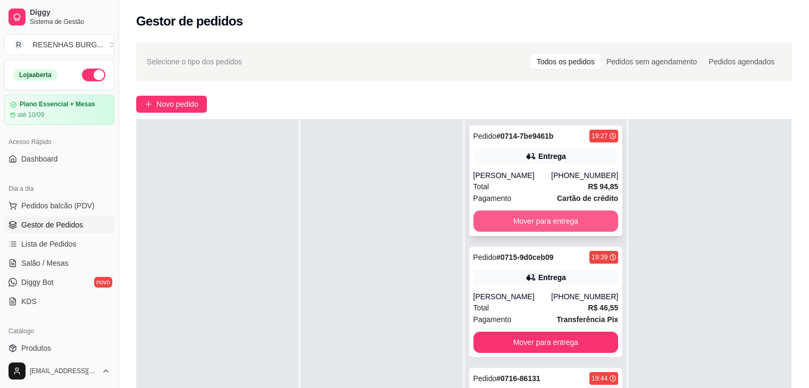
click at [535, 218] on button "Mover para entrega" at bounding box center [546, 221] width 145 height 21
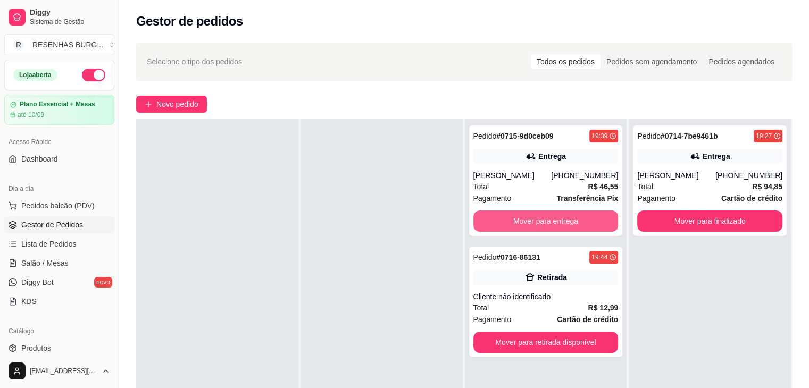
click at [535, 218] on button "Mover para entrega" at bounding box center [546, 221] width 145 height 21
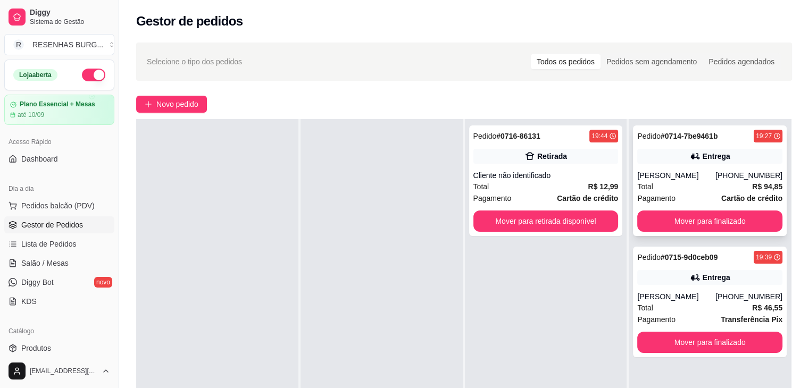
click at [702, 172] on div "[PERSON_NAME]" at bounding box center [676, 175] width 78 height 11
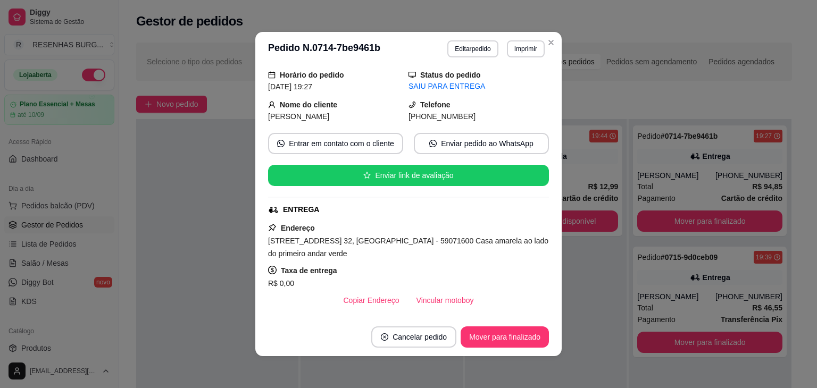
scroll to position [53, 0]
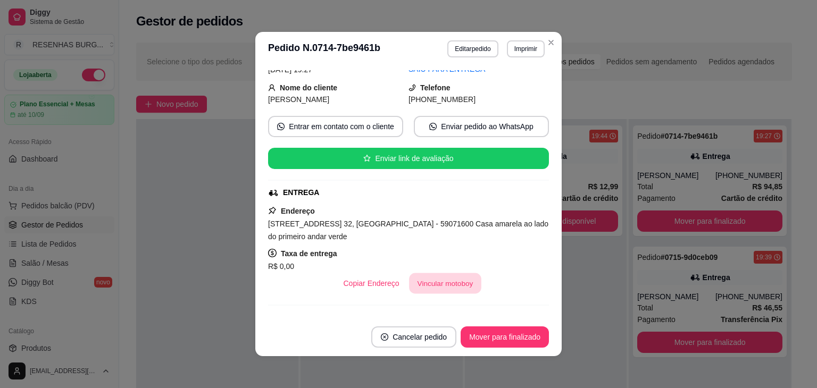
click at [413, 285] on button "Vincular motoboy" at bounding box center [445, 284] width 72 height 21
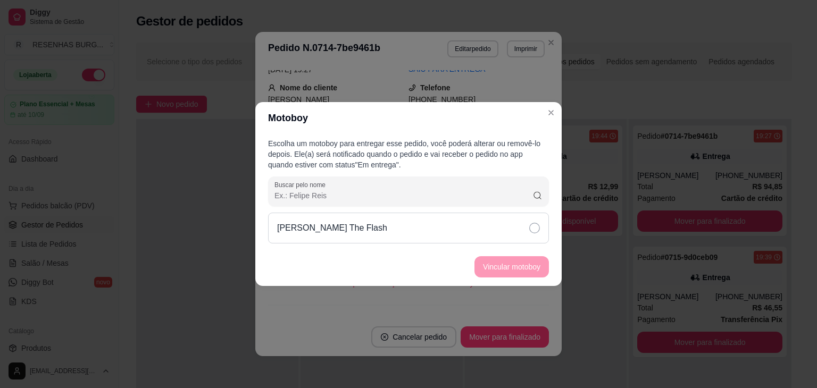
click at [531, 226] on icon at bounding box center [534, 228] width 11 height 11
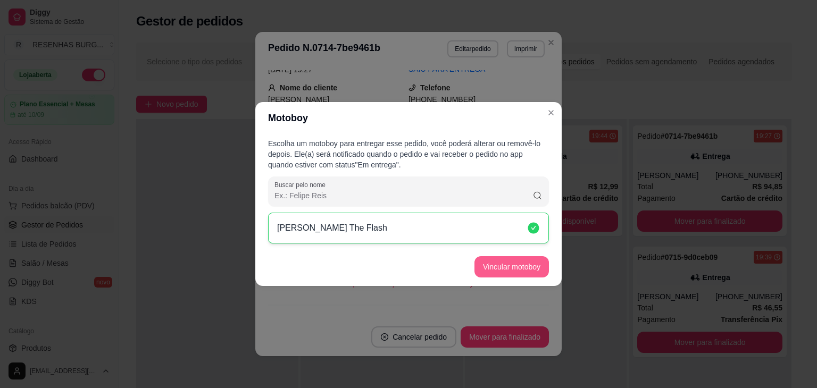
click at [532, 262] on button "Vincular motoboy" at bounding box center [512, 266] width 74 height 21
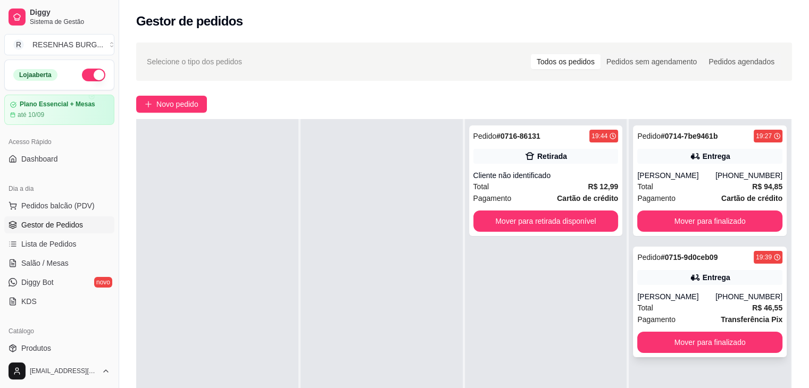
click at [677, 289] on div "Pedido # 0715-9d0ceb09 19:39 Entrega [PERSON_NAME] [PHONE_NUMBER] Total R$ 46,5…" at bounding box center [710, 302] width 154 height 111
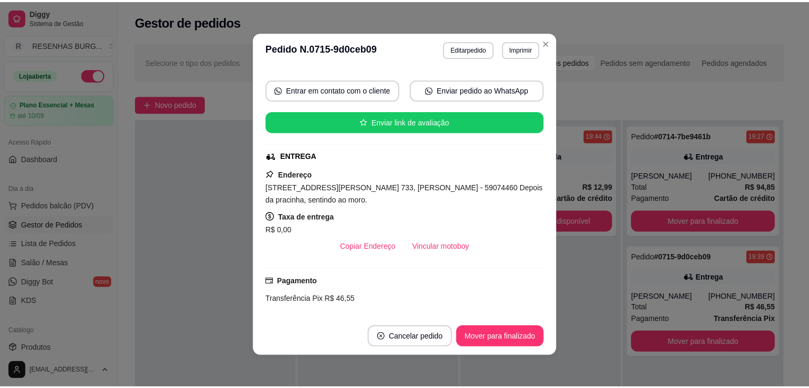
scroll to position [106, 0]
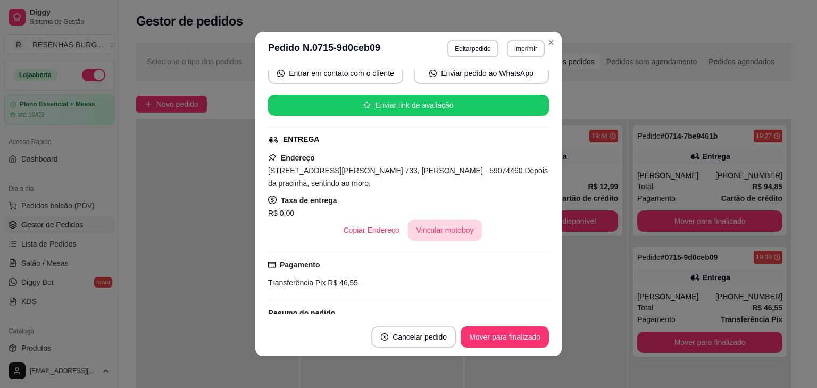
click at [444, 222] on button "Vincular motoboy" at bounding box center [445, 230] width 74 height 21
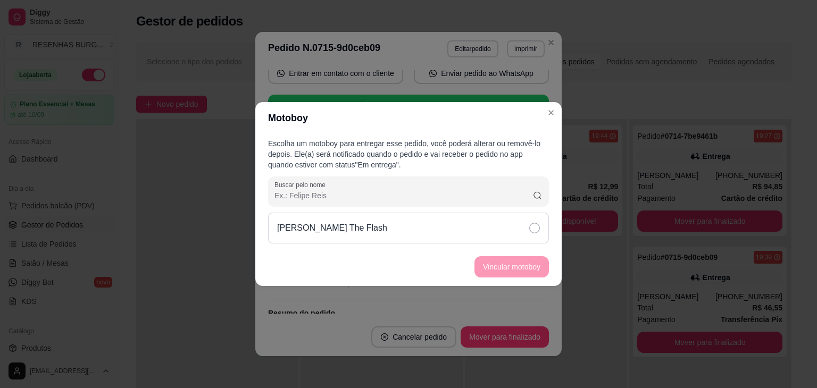
click at [491, 213] on div "[PERSON_NAME] The Flash" at bounding box center [408, 228] width 281 height 31
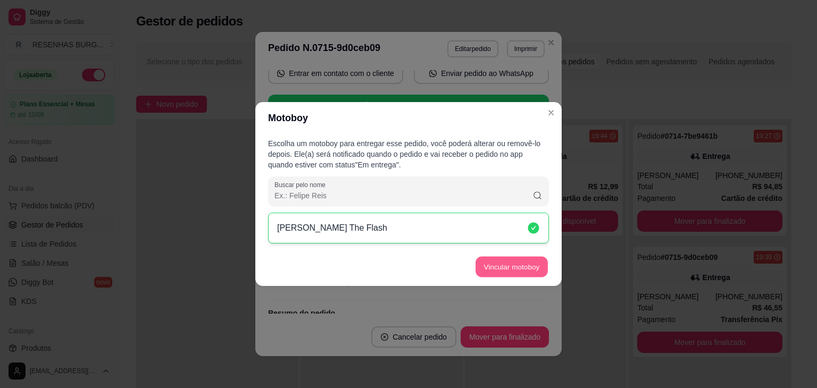
click at [496, 271] on button "Vincular motoboy" at bounding box center [512, 267] width 72 height 21
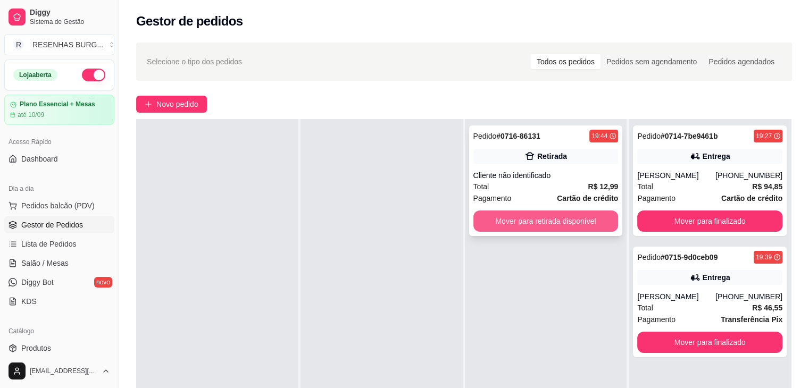
click at [535, 226] on button "Mover para retirada disponível" at bounding box center [546, 221] width 145 height 21
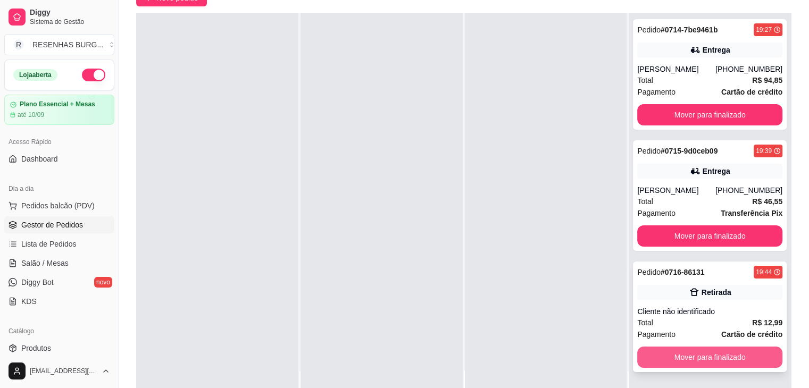
click at [706, 364] on button "Mover para finalizado" at bounding box center [709, 357] width 145 height 21
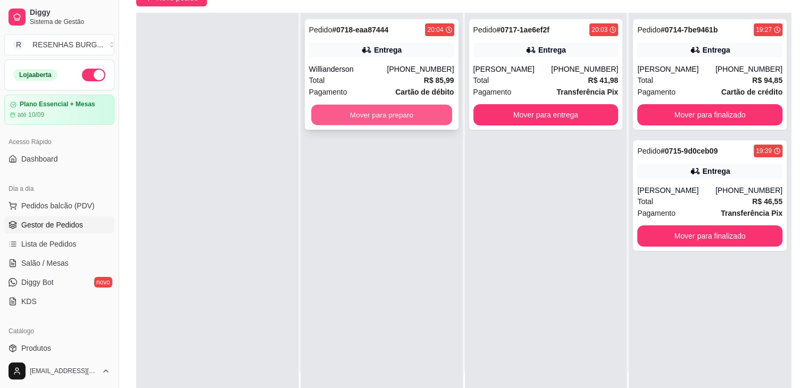
click at [360, 117] on button "Mover para preparo" at bounding box center [381, 115] width 141 height 21
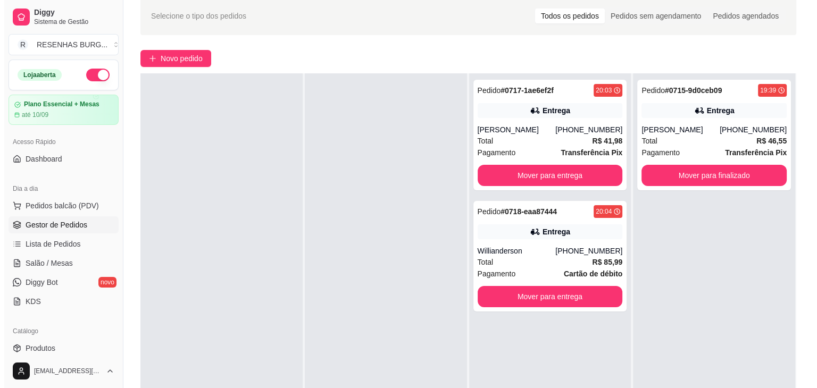
scroll to position [0, 0]
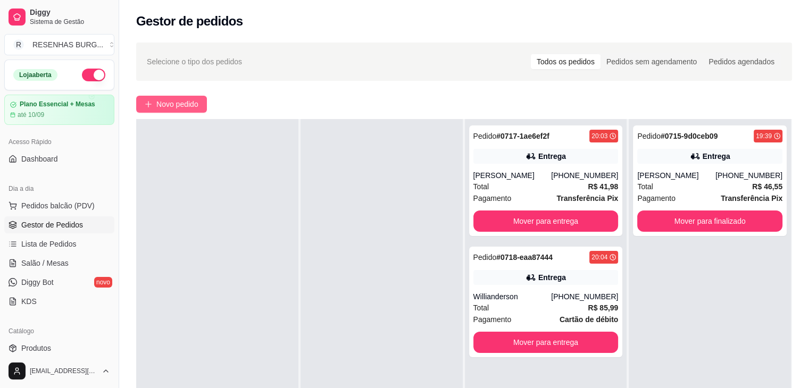
click at [181, 98] on span "Novo pedido" at bounding box center [177, 104] width 42 height 12
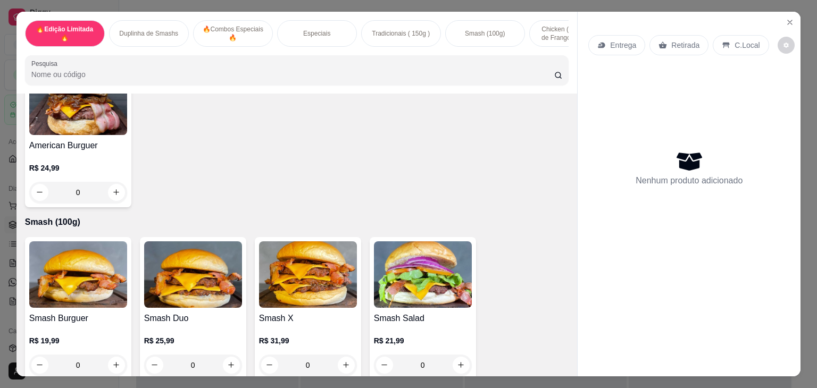
scroll to position [1437, 0]
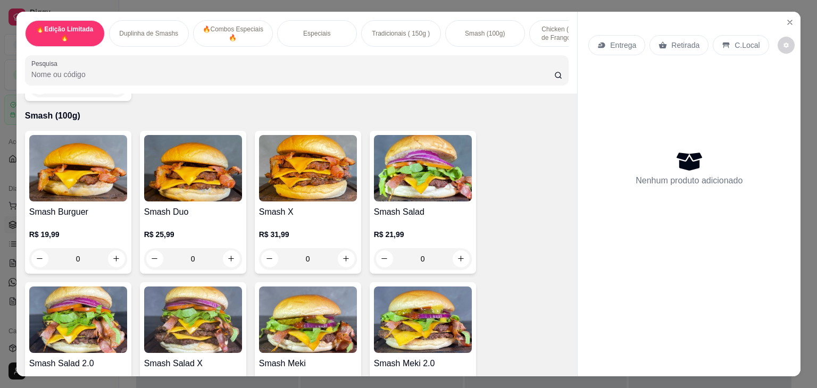
click at [114, 262] on div "0" at bounding box center [78, 258] width 98 height 21
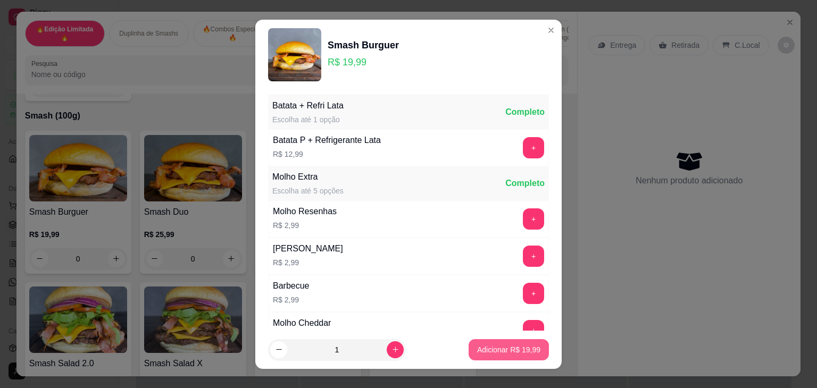
click at [478, 348] on p "Adicionar R$ 19,99" at bounding box center [508, 350] width 63 height 11
type input "1"
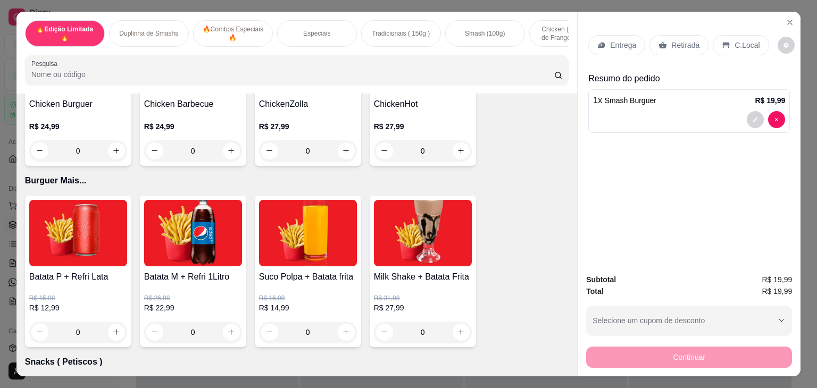
scroll to position [2235, 0]
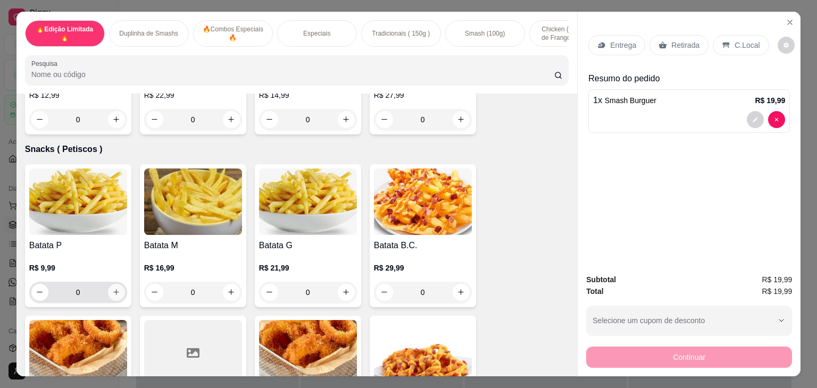
click at [108, 296] on button "increase-product-quantity" at bounding box center [116, 292] width 17 height 17
type input "1"
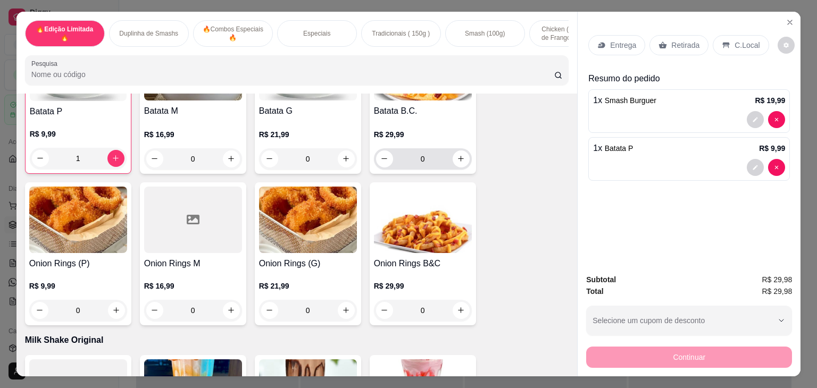
scroll to position [2394, 0]
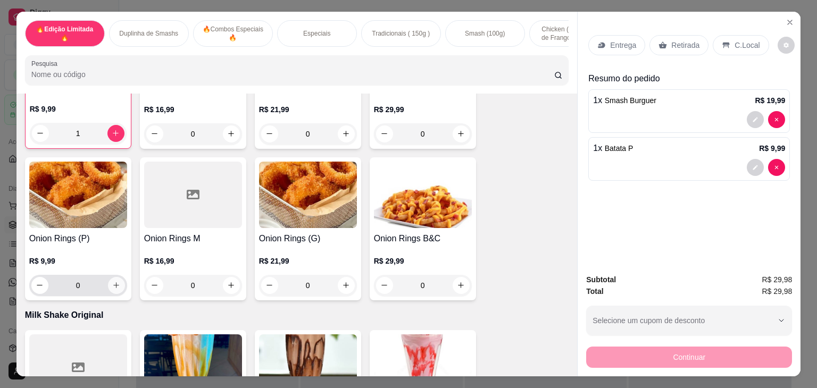
click at [113, 289] on icon "increase-product-quantity" at bounding box center [116, 286] width 6 height 6
type input "1"
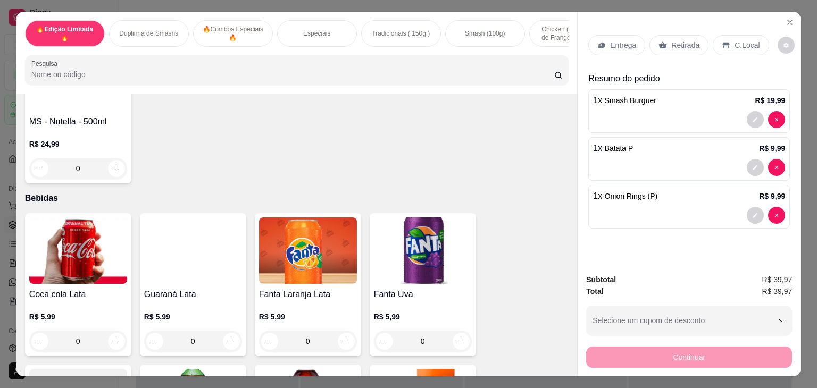
scroll to position [2980, 0]
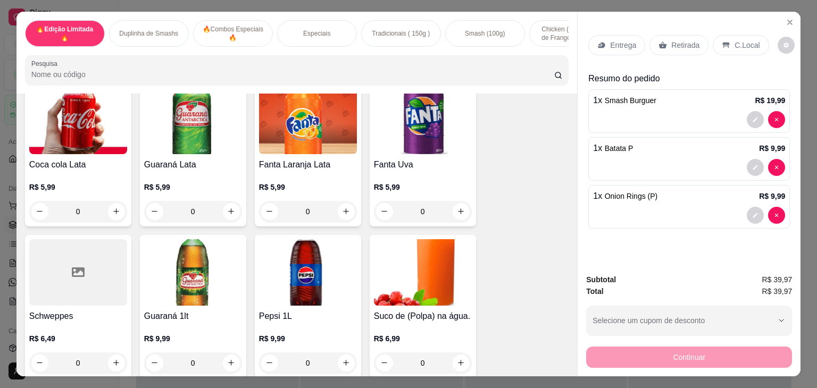
click at [420, 273] on img at bounding box center [423, 272] width 98 height 67
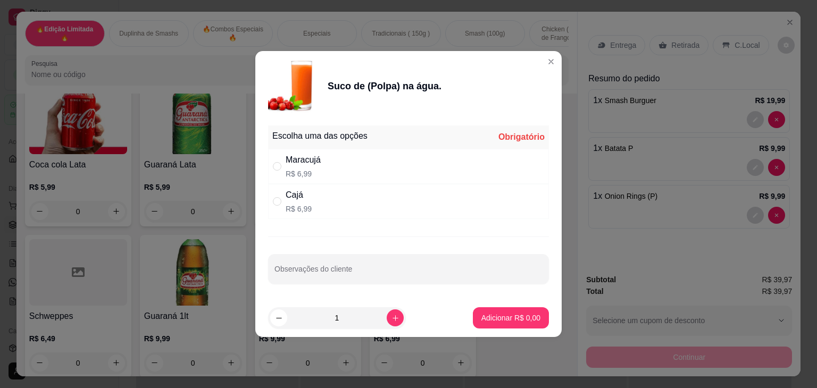
click at [294, 193] on div "Cajá" at bounding box center [299, 195] width 26 height 13
radio input "true"
click at [502, 314] on p "Adicionar R$ 6,99" at bounding box center [511, 318] width 59 height 11
type input "1"
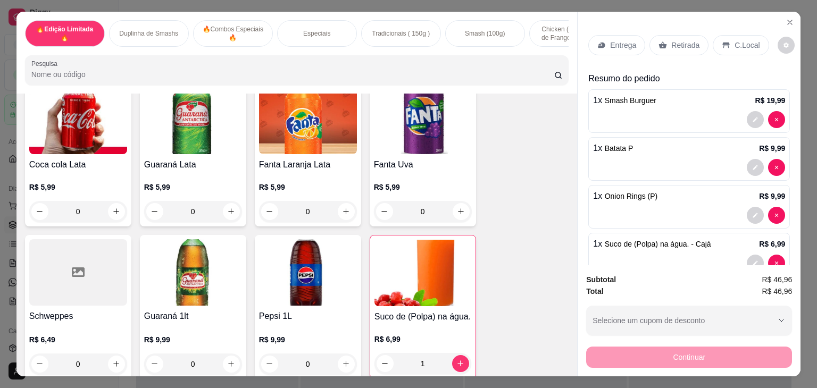
click at [739, 43] on p "C.Local" at bounding box center [747, 45] width 25 height 11
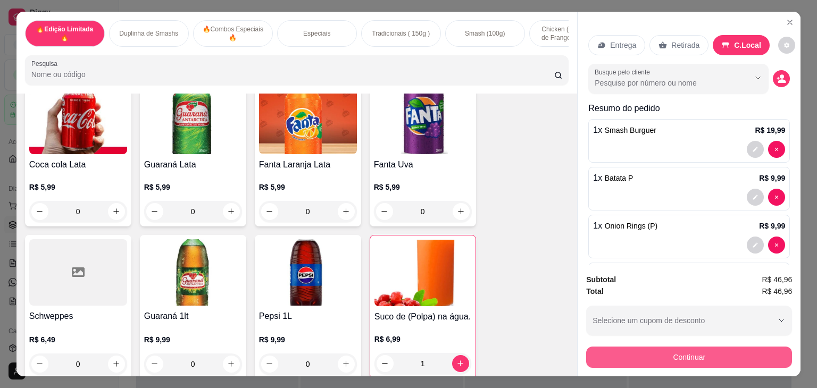
click at [675, 359] on button "Continuar" at bounding box center [689, 357] width 206 height 21
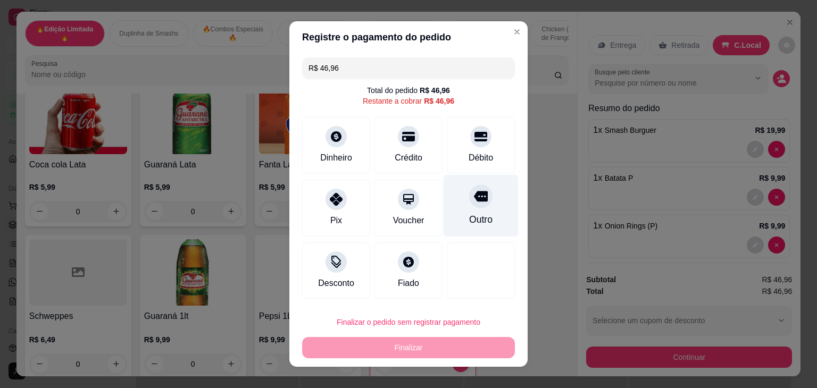
click at [479, 211] on div "Outro" at bounding box center [481, 206] width 75 height 62
type input "R$ 0,00"
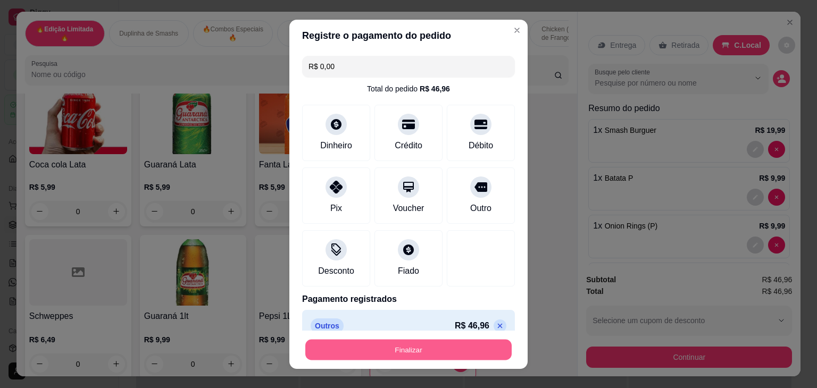
click at [462, 356] on button "Finalizar" at bounding box center [408, 349] width 206 height 21
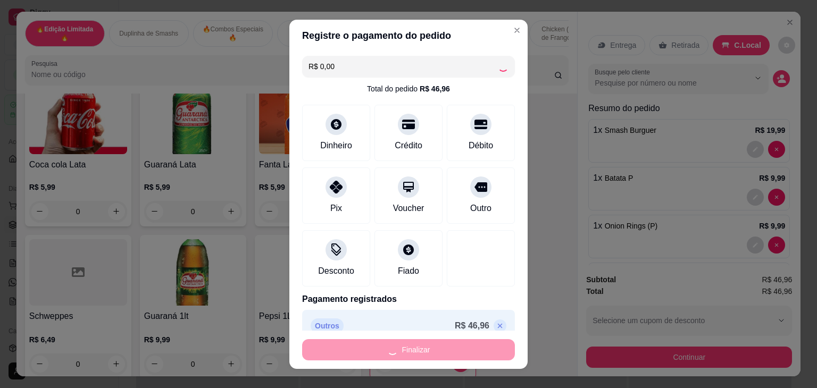
type input "0"
type input "-R$ 46,96"
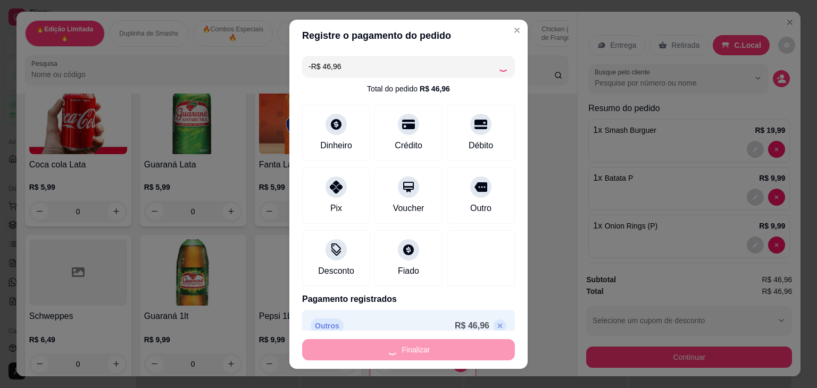
scroll to position [2977, 0]
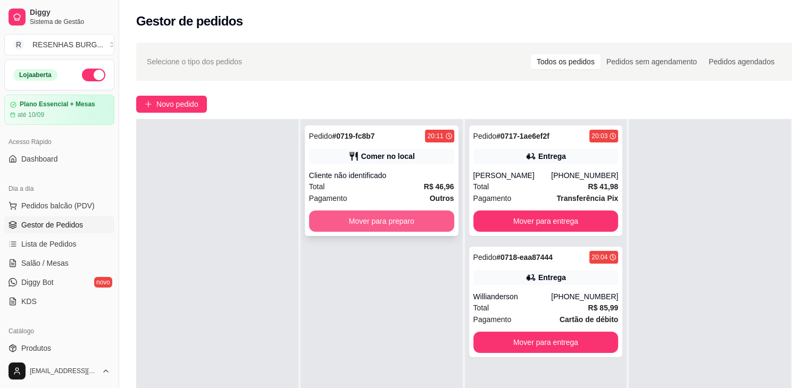
click at [331, 228] on button "Mover para preparo" at bounding box center [381, 221] width 145 height 21
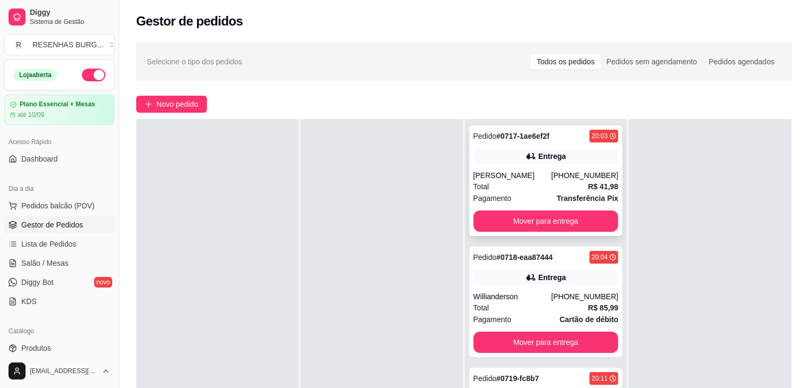
click at [540, 190] on div "Total R$ 41,98" at bounding box center [546, 187] width 145 height 12
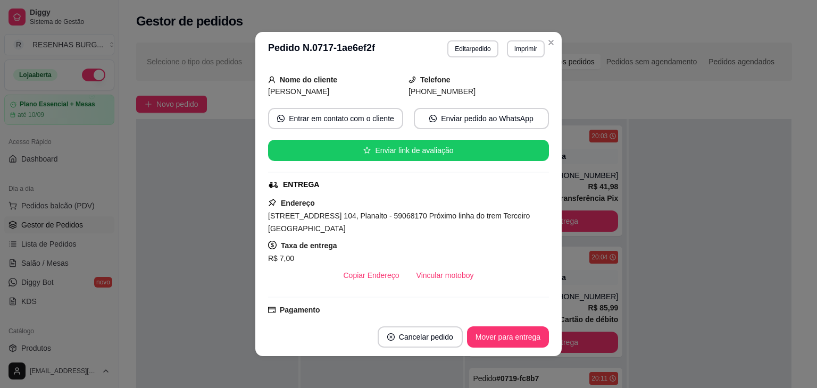
scroll to position [106, 0]
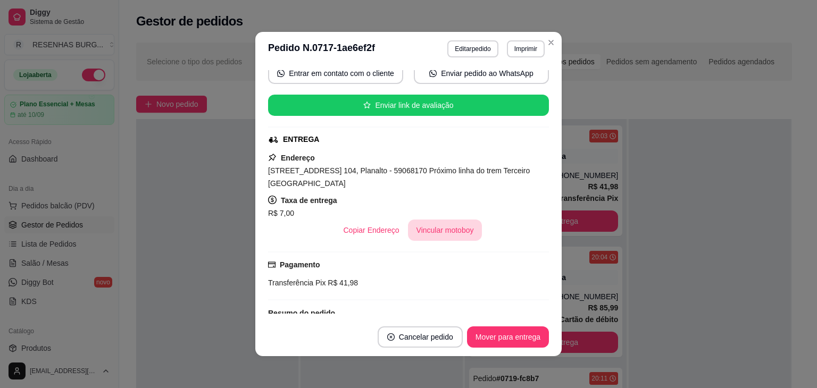
click at [454, 235] on button "Vincular motoboy" at bounding box center [445, 230] width 74 height 21
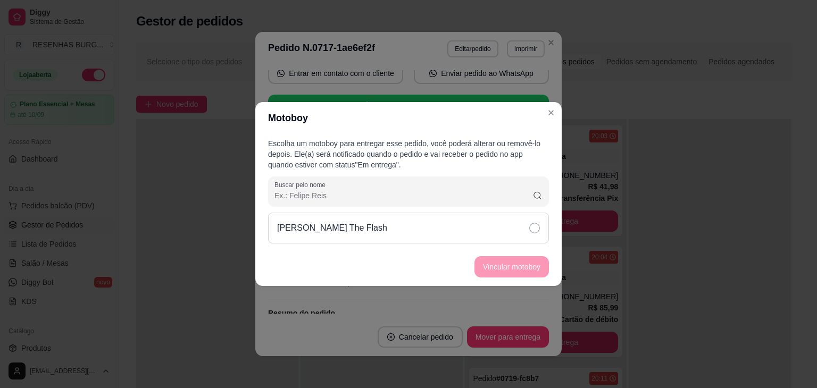
click at [532, 228] on icon at bounding box center [534, 228] width 11 height 11
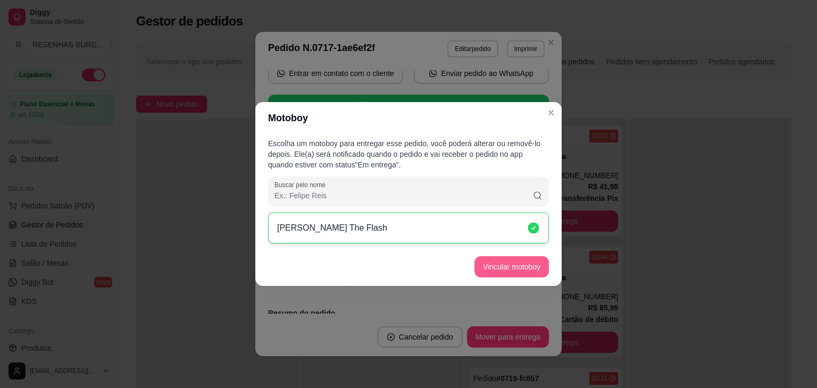
click at [533, 270] on button "Vincular motoboy" at bounding box center [512, 266] width 74 height 21
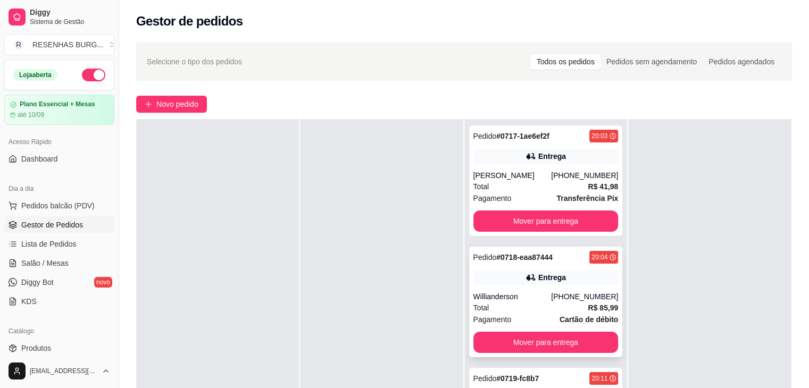
click at [523, 305] on div "Total R$ 85,99" at bounding box center [546, 308] width 145 height 12
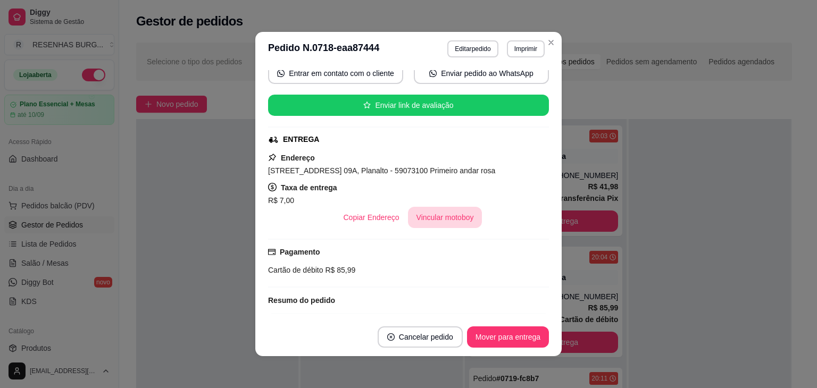
click at [422, 214] on button "Vincular motoboy" at bounding box center [445, 217] width 74 height 21
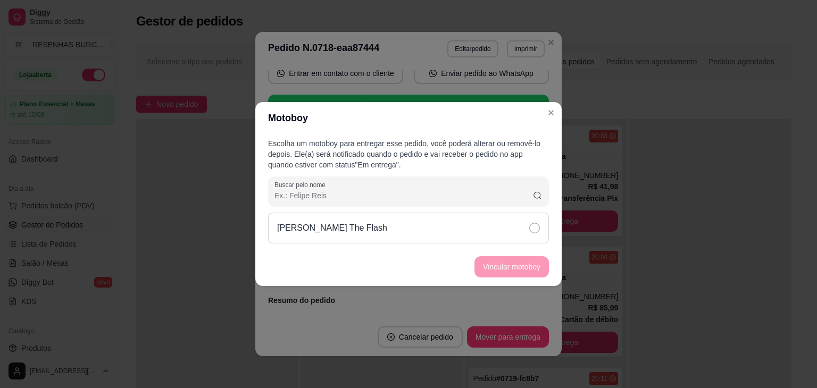
click at [445, 230] on div "[PERSON_NAME] The Flash" at bounding box center [408, 228] width 281 height 31
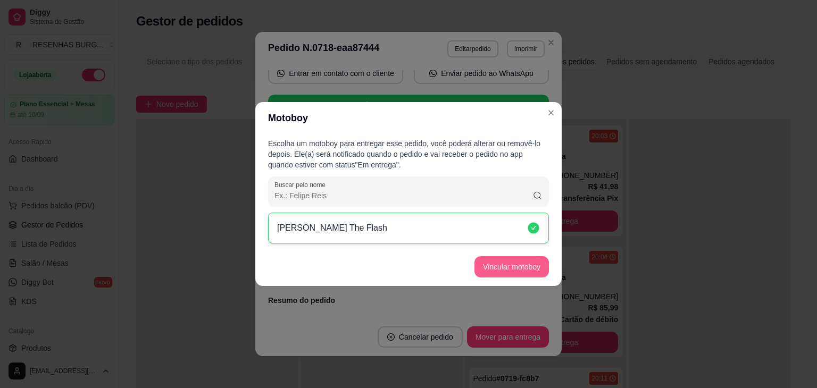
click at [493, 266] on button "Vincular motoboy" at bounding box center [512, 266] width 74 height 21
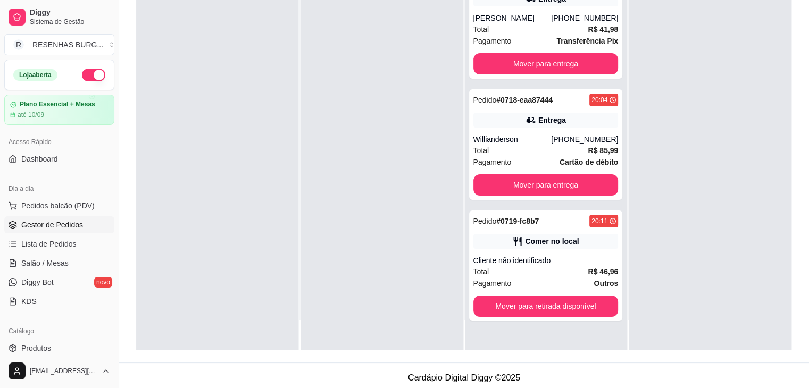
scroll to position [160, 0]
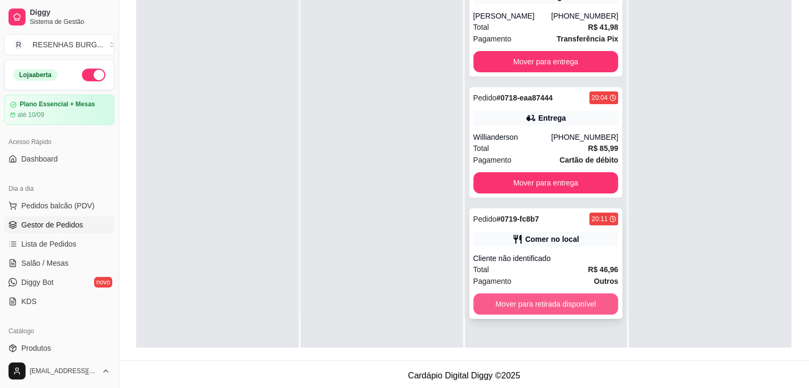
click at [543, 305] on button "Mover para retirada disponível" at bounding box center [546, 304] width 145 height 21
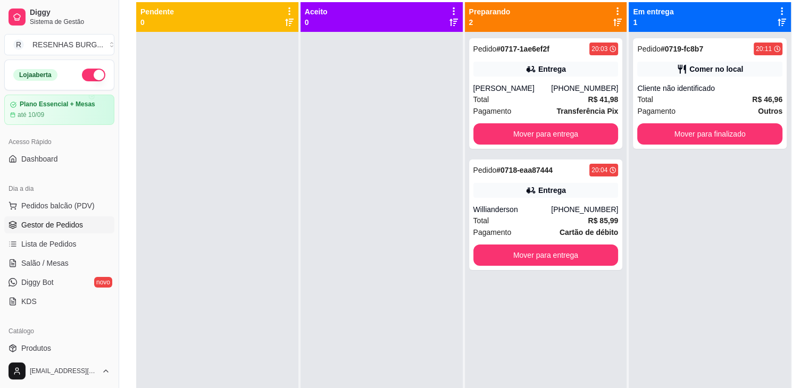
scroll to position [53, 0]
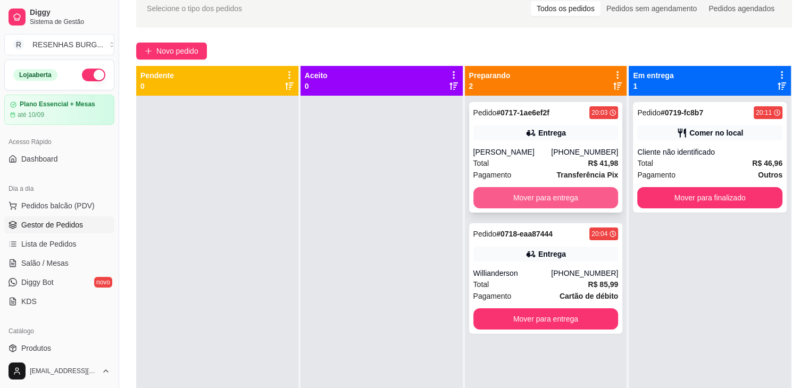
click at [528, 199] on button "Mover para entrega" at bounding box center [546, 197] width 145 height 21
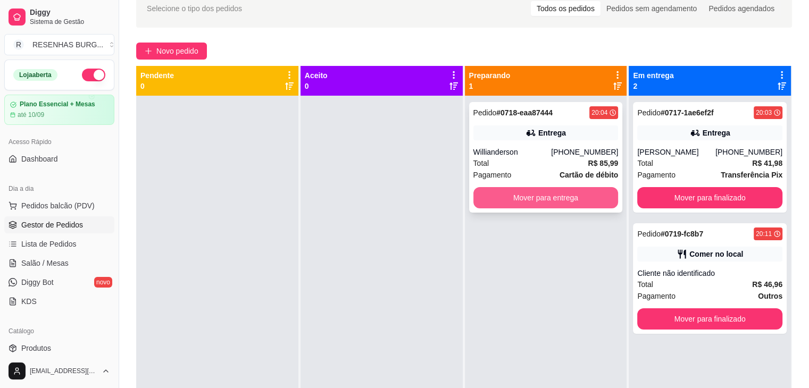
click at [538, 198] on button "Mover para entrega" at bounding box center [546, 197] width 145 height 21
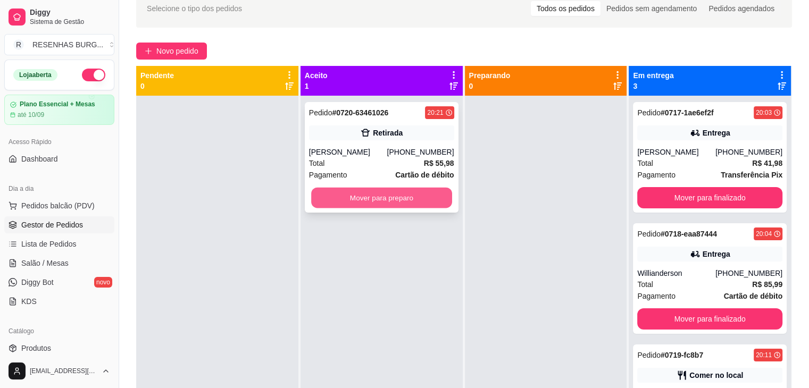
click at [374, 196] on button "Mover para preparo" at bounding box center [381, 198] width 141 height 21
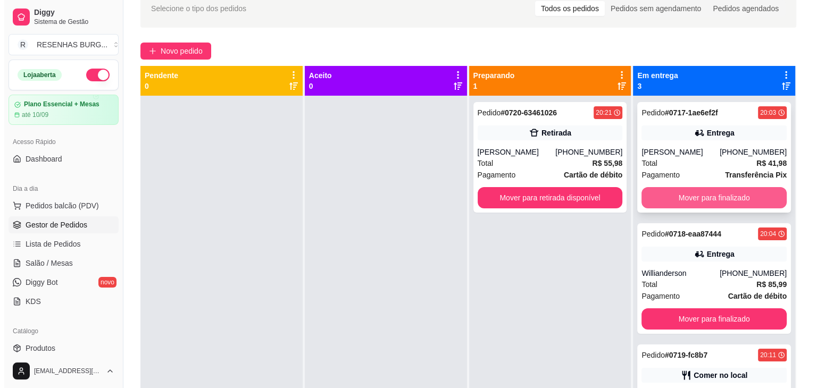
scroll to position [30, 0]
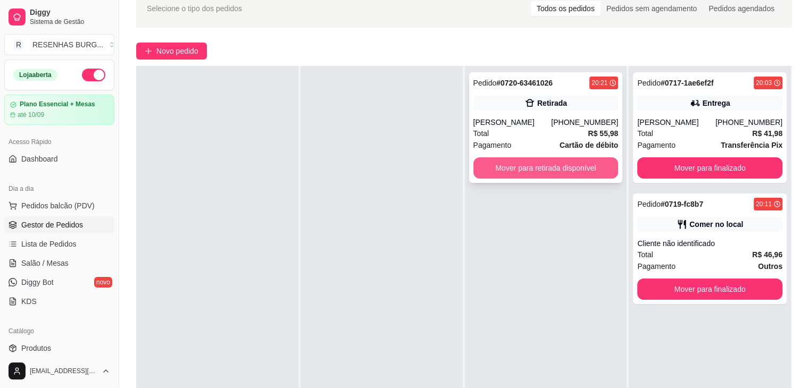
click at [574, 164] on button "Mover para retirada disponível" at bounding box center [546, 168] width 145 height 21
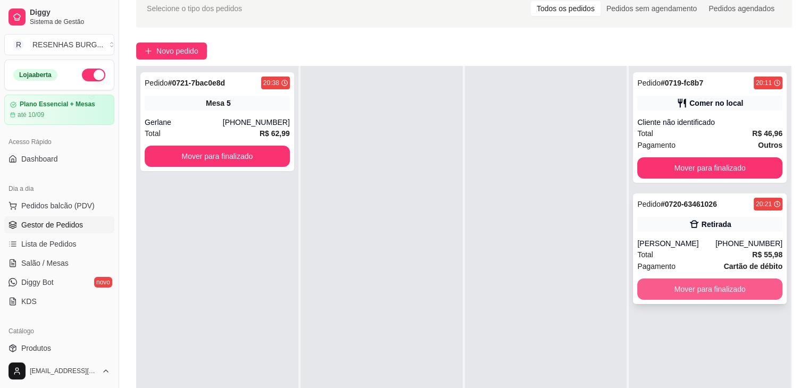
click at [664, 288] on button "Mover para finalizado" at bounding box center [709, 289] width 145 height 21
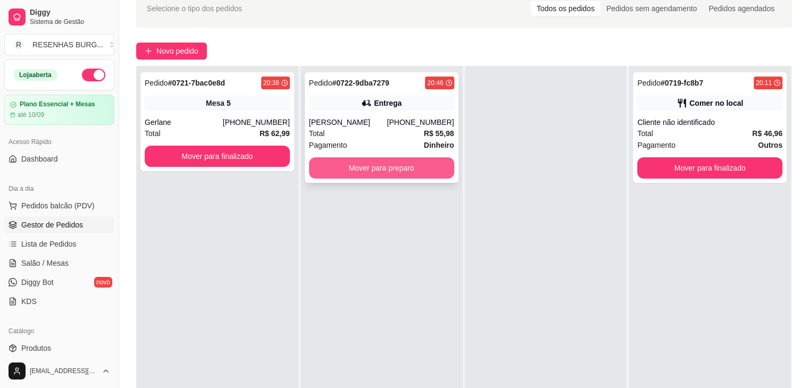
click at [363, 171] on button "Mover para preparo" at bounding box center [381, 168] width 145 height 21
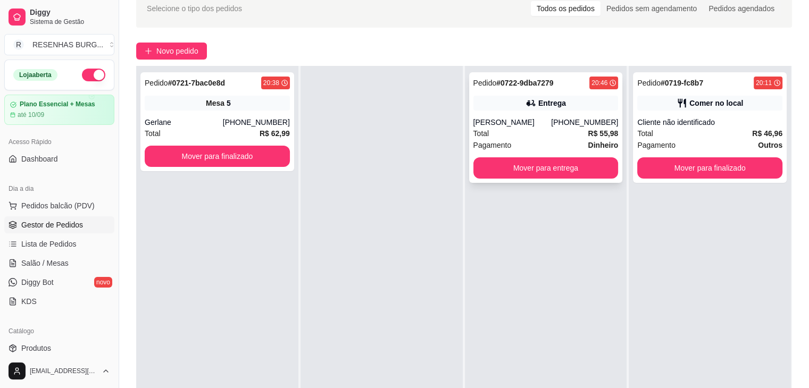
click at [545, 98] on div "Entrega" at bounding box center [552, 103] width 28 height 11
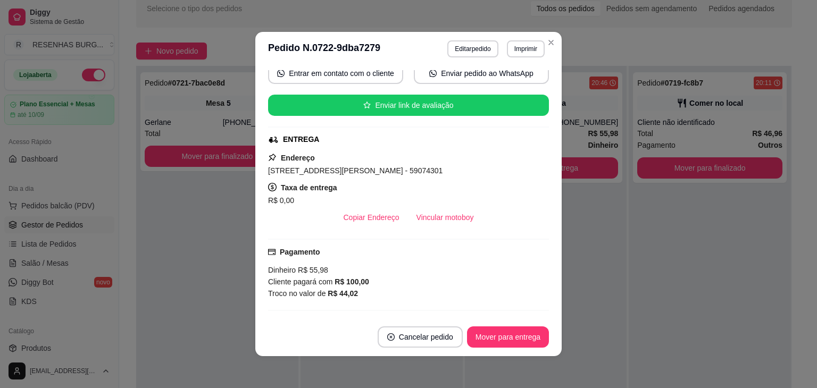
scroll to position [160, 0]
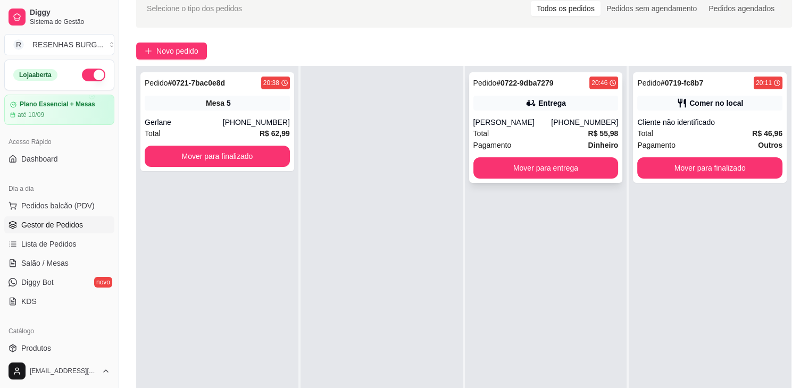
click at [493, 118] on div "[PERSON_NAME]" at bounding box center [513, 122] width 78 height 11
click at [667, 168] on button "Mover para finalizado" at bounding box center [710, 168] width 141 height 21
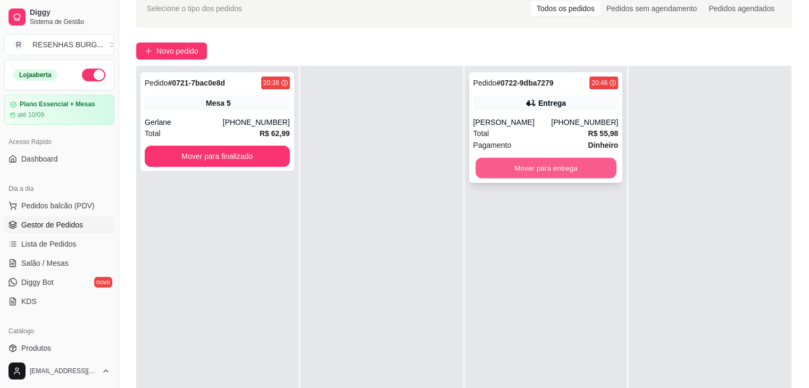
click at [560, 172] on button "Mover para entrega" at bounding box center [546, 168] width 141 height 21
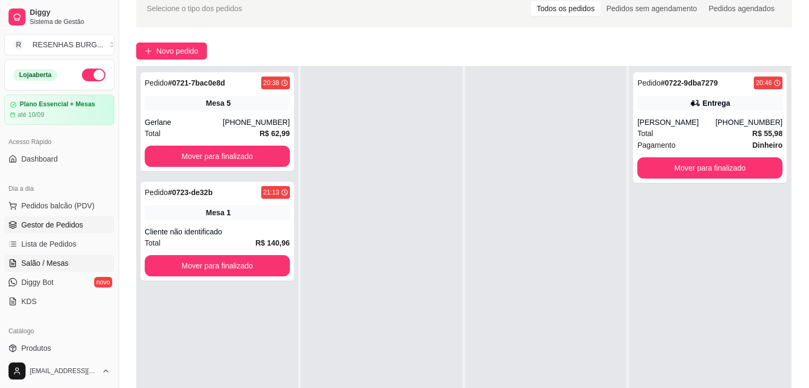
click at [69, 262] on link "Salão / Mesas" at bounding box center [59, 263] width 110 height 17
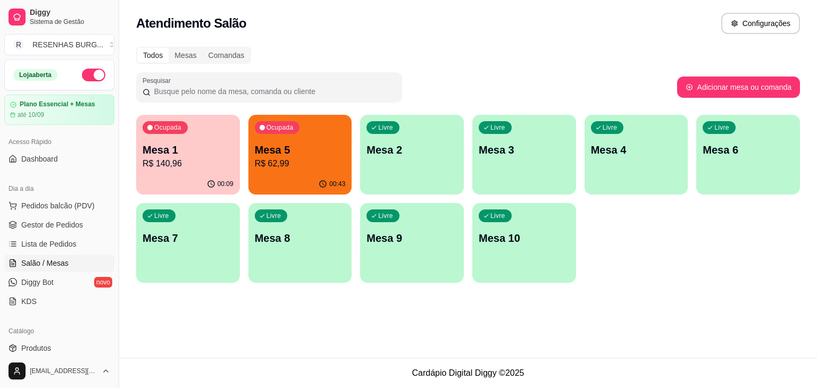
click at [309, 159] on p "R$ 62,99" at bounding box center [300, 164] width 91 height 13
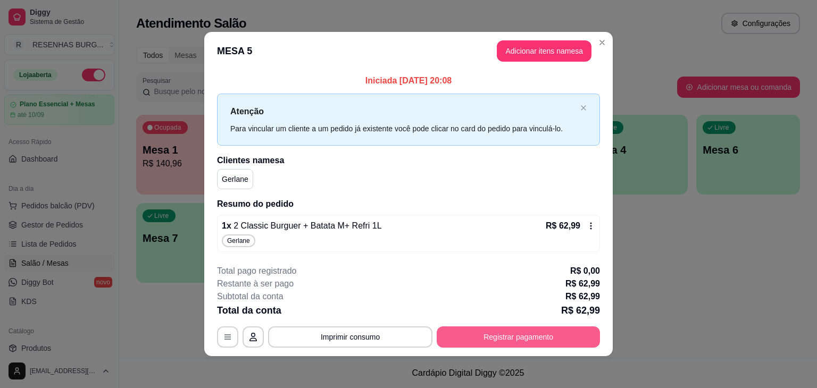
click at [534, 337] on button "Registrar pagamento" at bounding box center [518, 337] width 163 height 21
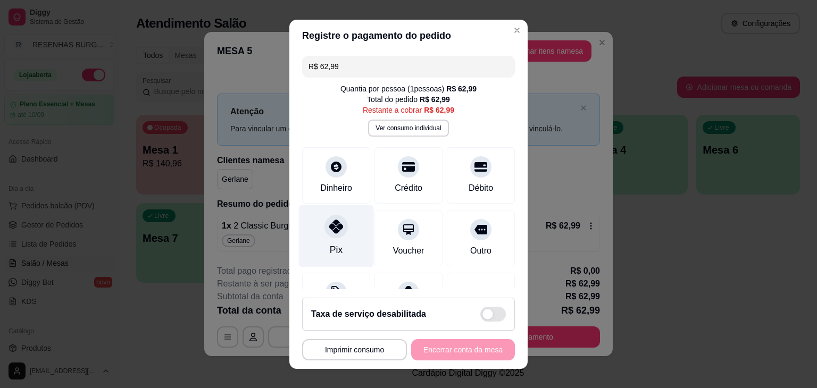
click at [344, 230] on div "Pix" at bounding box center [336, 236] width 75 height 62
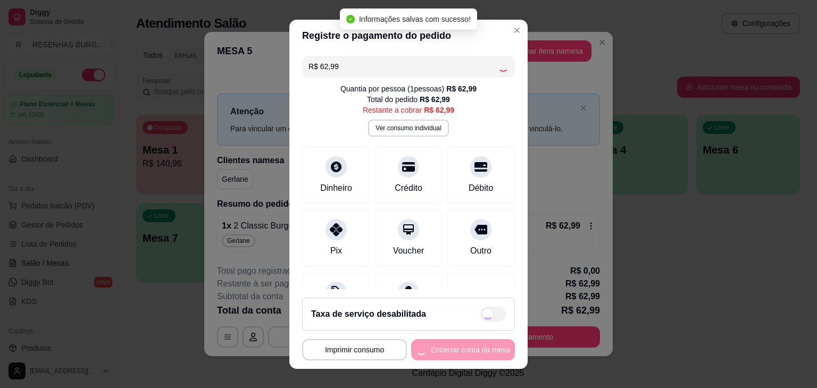
type input "R$ 0,00"
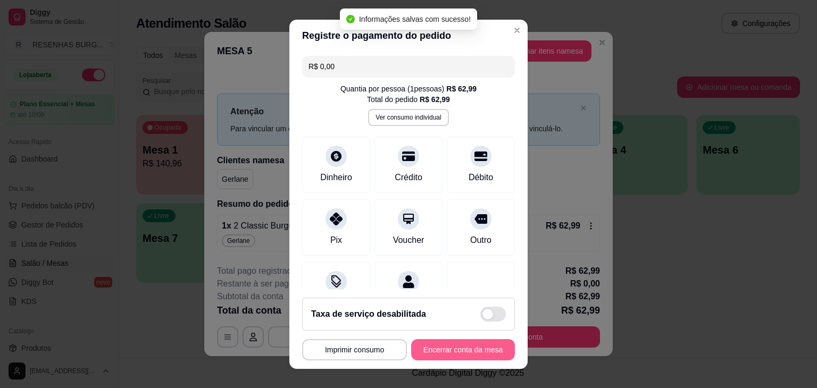
click at [467, 345] on button "Encerrar conta da mesa" at bounding box center [463, 349] width 104 height 21
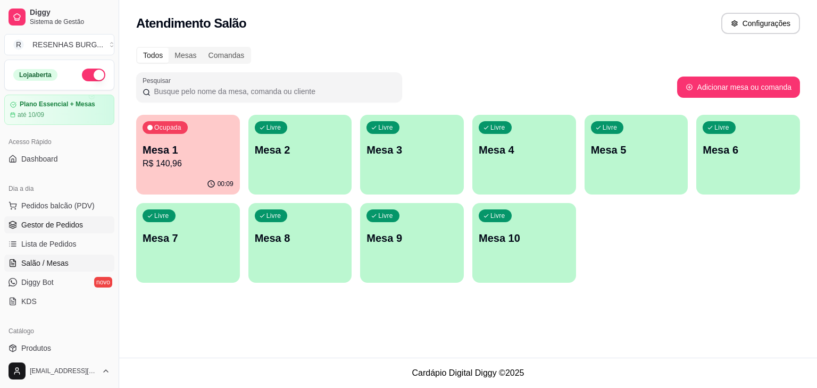
click at [71, 223] on span "Gestor de Pedidos" at bounding box center [52, 225] width 62 height 11
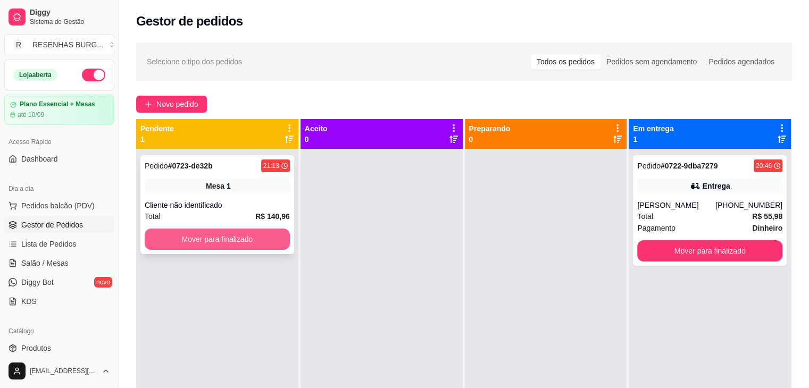
click at [244, 234] on button "Mover para finalizado" at bounding box center [217, 239] width 145 height 21
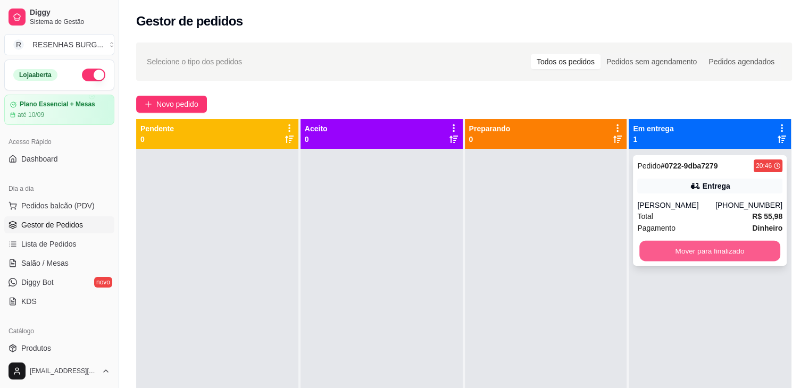
click at [692, 246] on button "Mover para finalizado" at bounding box center [710, 251] width 141 height 21
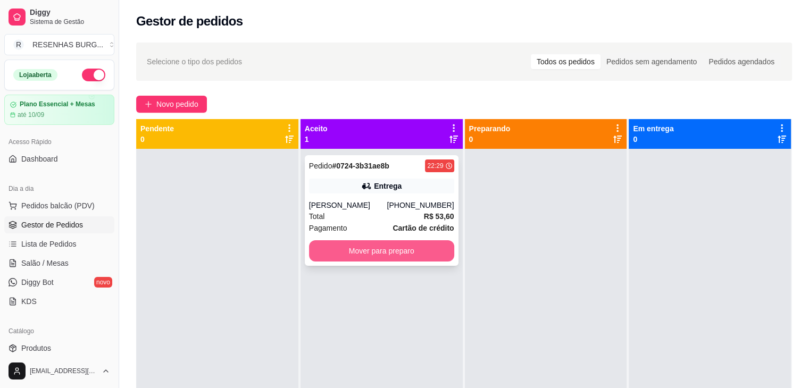
click at [387, 248] on button "Mover para preparo" at bounding box center [381, 251] width 145 height 21
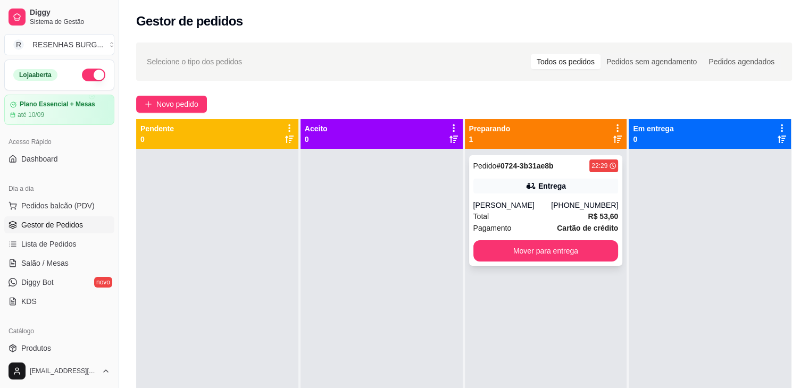
click at [550, 202] on div "[PERSON_NAME]" at bounding box center [513, 205] width 78 height 11
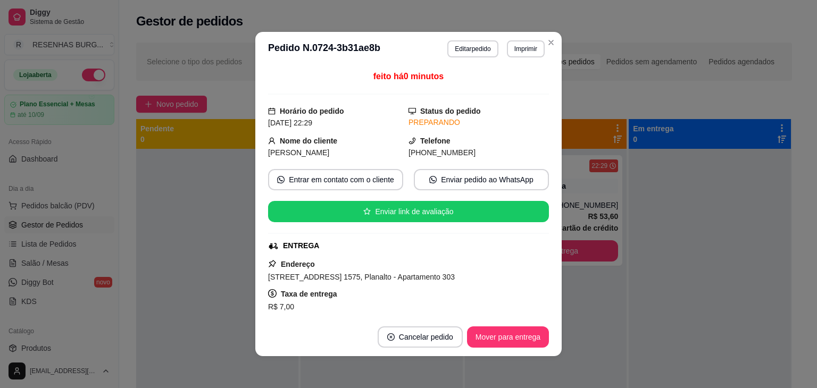
scroll to position [53, 0]
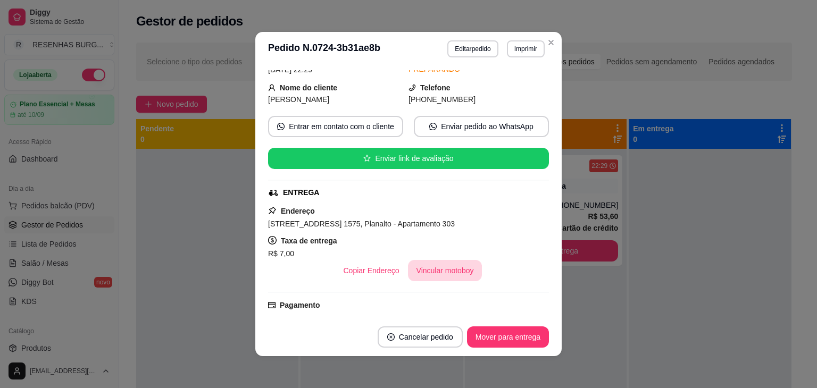
click at [425, 262] on button "Vincular motoboy" at bounding box center [445, 270] width 74 height 21
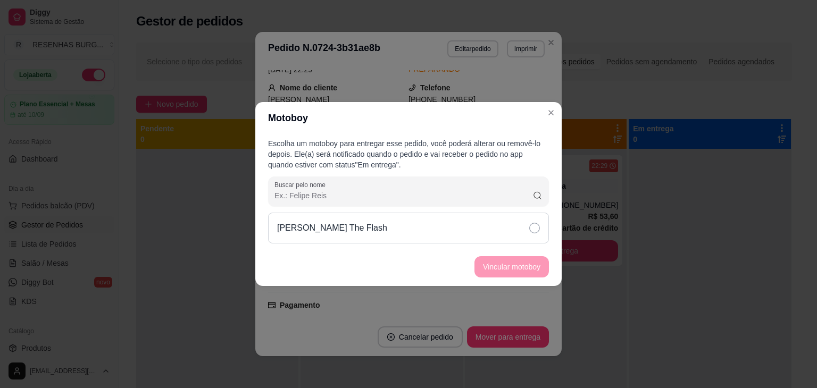
click at [511, 219] on div "[PERSON_NAME] The Flash" at bounding box center [408, 228] width 281 height 31
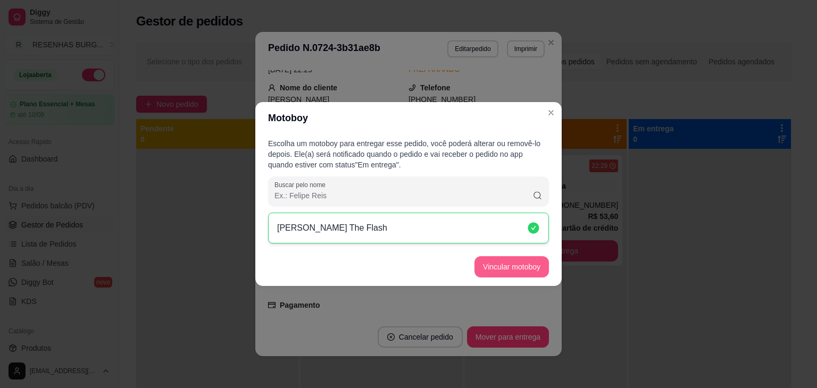
click at [525, 261] on button "Vincular motoboy" at bounding box center [512, 266] width 74 height 21
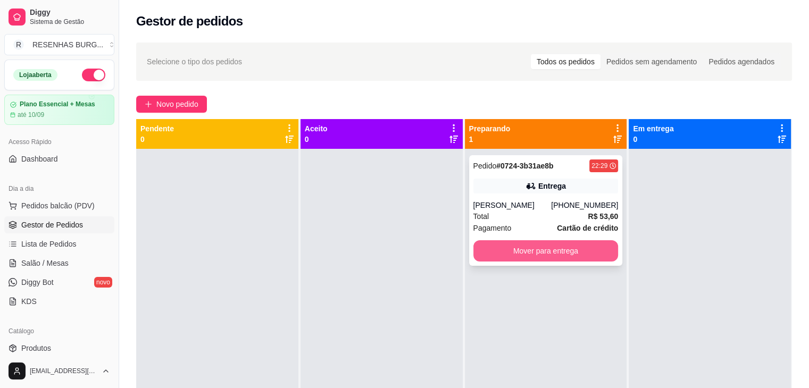
click at [574, 257] on button "Mover para entrega" at bounding box center [546, 251] width 145 height 21
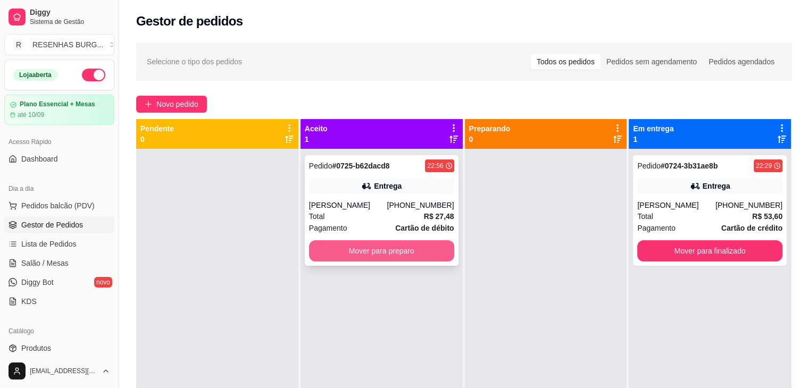
click at [387, 249] on button "Mover para preparo" at bounding box center [381, 251] width 145 height 21
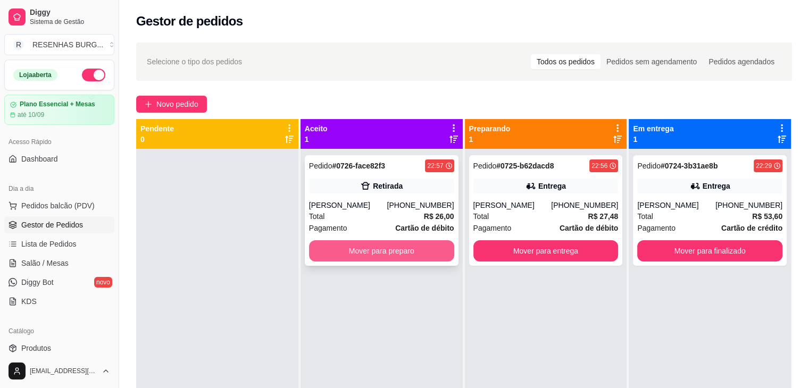
click at [382, 251] on button "Mover para preparo" at bounding box center [381, 251] width 145 height 21
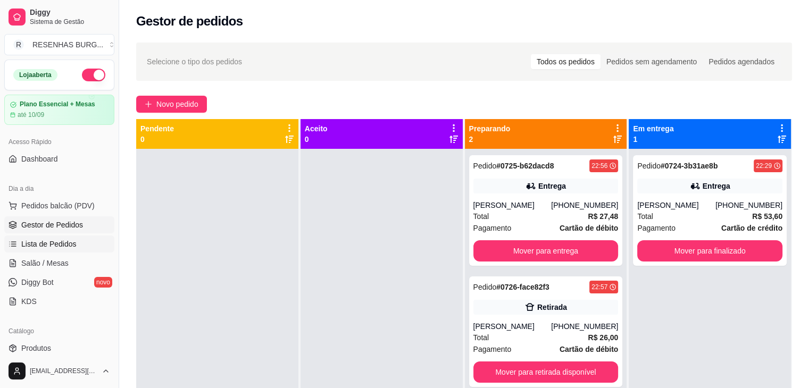
click at [49, 247] on span "Lista de Pedidos" at bounding box center [48, 244] width 55 height 11
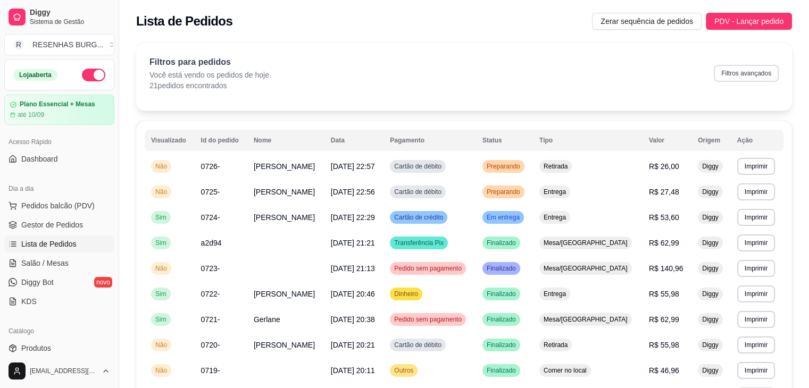
click at [740, 74] on button "Filtros avançados" at bounding box center [746, 73] width 65 height 17
select select "0"
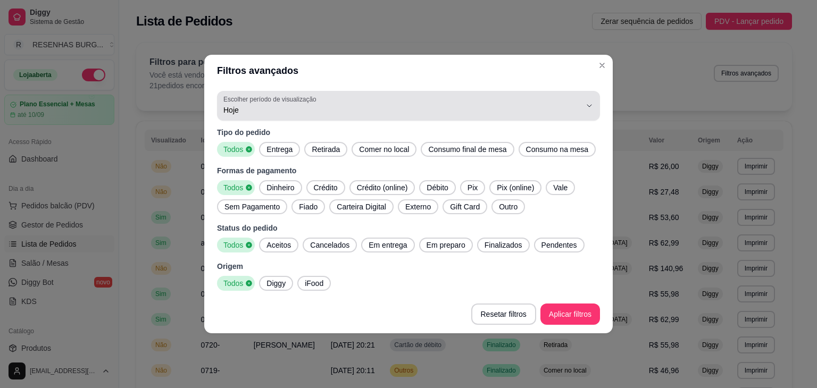
click at [288, 105] on span "Hoje" at bounding box center [402, 110] width 358 height 11
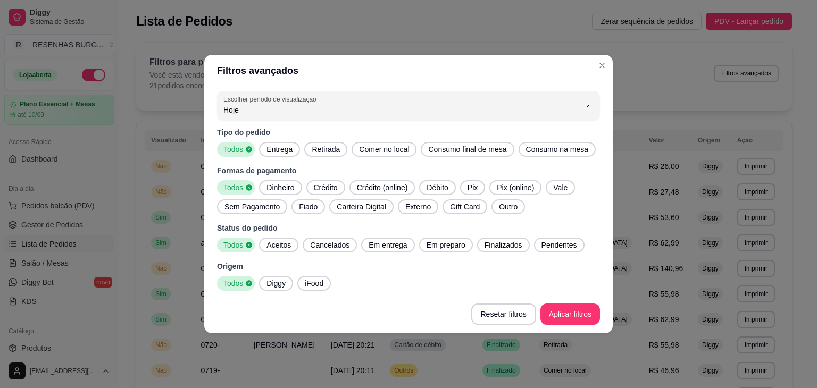
click at [248, 152] on span "Ontem" at bounding box center [403, 152] width 341 height 10
type input "1"
select select "1"
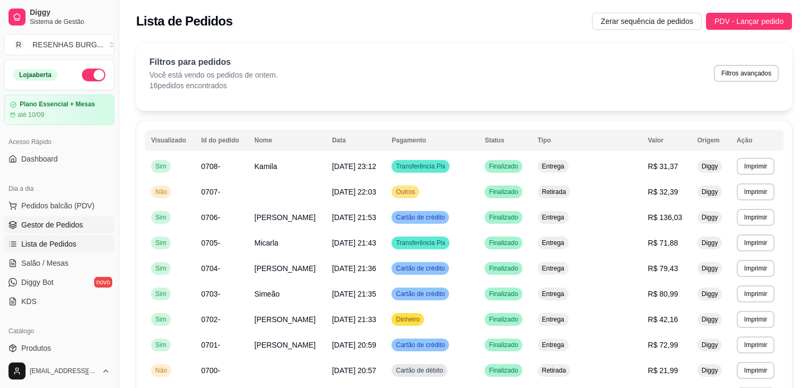
click at [43, 228] on span "Gestor de Pedidos" at bounding box center [52, 225] width 62 height 11
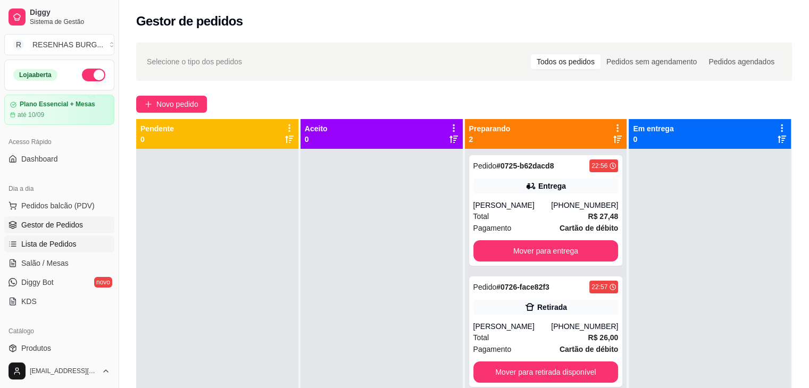
click at [72, 243] on span "Lista de Pedidos" at bounding box center [48, 244] width 55 height 11
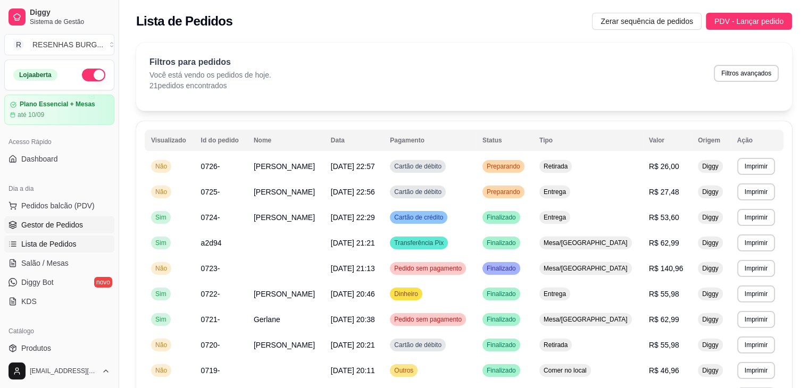
click at [59, 226] on span "Gestor de Pedidos" at bounding box center [52, 225] width 62 height 11
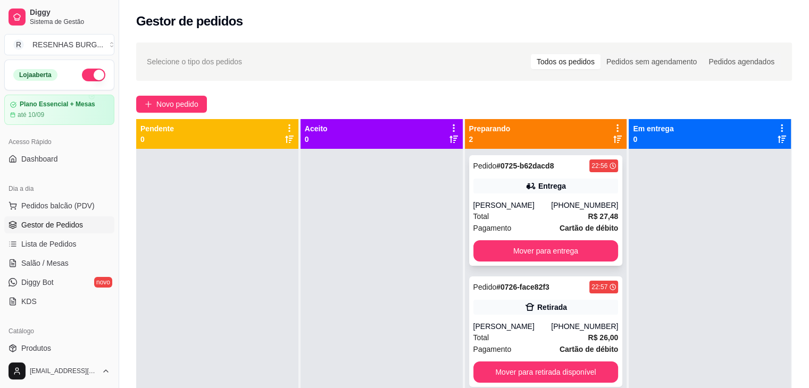
click at [507, 191] on div "Entrega" at bounding box center [546, 186] width 145 height 15
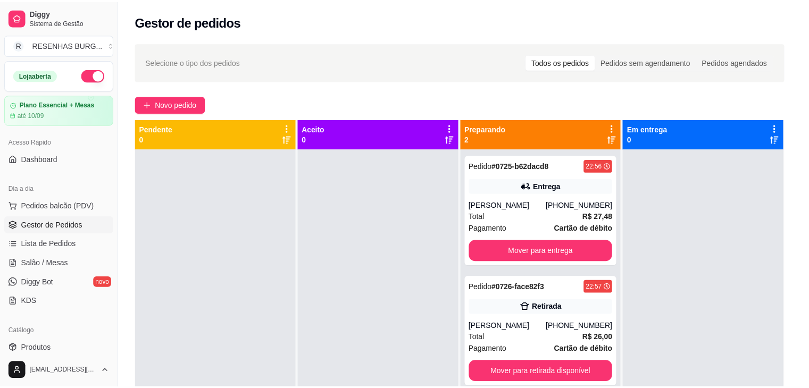
scroll to position [106, 0]
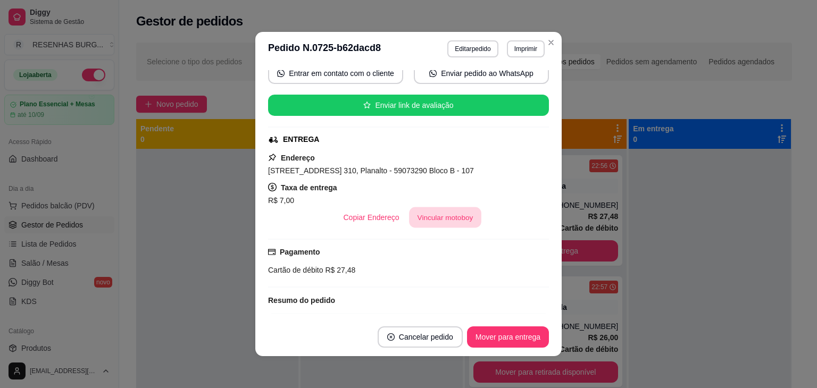
click at [429, 209] on button "Vincular motoboy" at bounding box center [445, 218] width 72 height 21
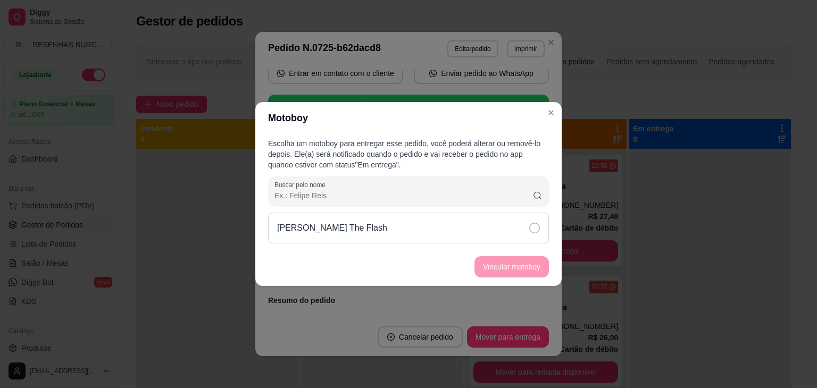
click at [479, 224] on div "[PERSON_NAME] The Flash" at bounding box center [408, 228] width 281 height 31
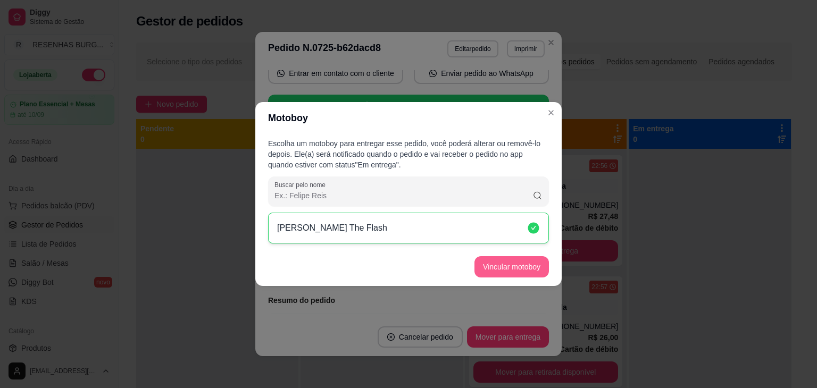
click at [521, 260] on button "Vincular motoboy" at bounding box center [512, 266] width 74 height 21
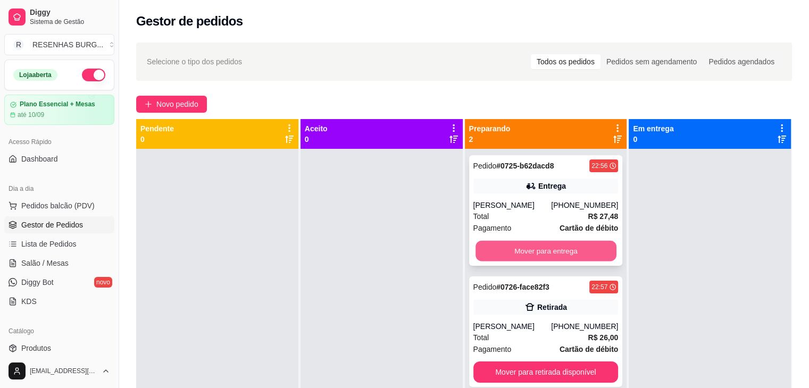
click at [504, 252] on button "Mover para entrega" at bounding box center [546, 251] width 141 height 21
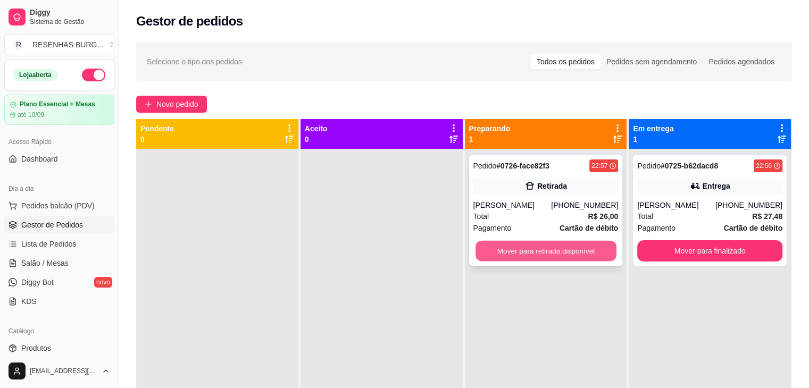
click at [518, 259] on button "Mover para retirada disponível" at bounding box center [546, 251] width 141 height 21
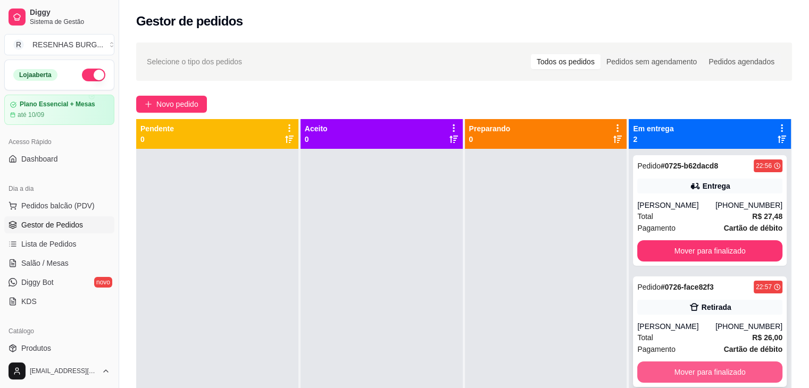
click at [659, 371] on button "Mover para finalizado" at bounding box center [709, 372] width 145 height 21
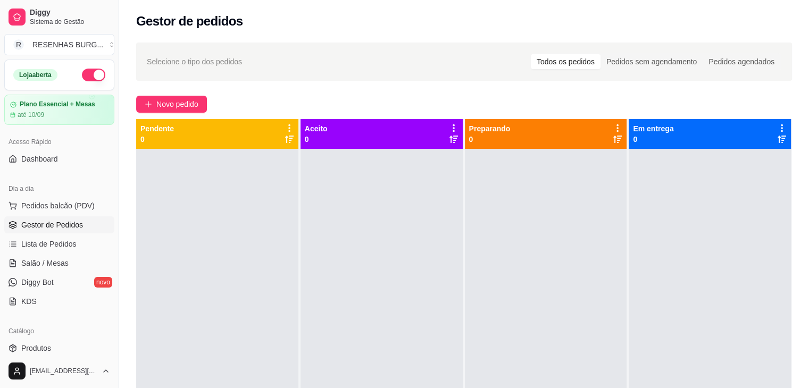
click at [83, 71] on button "button" at bounding box center [93, 75] width 23 height 13
